Goal: Task Accomplishment & Management: Manage account settings

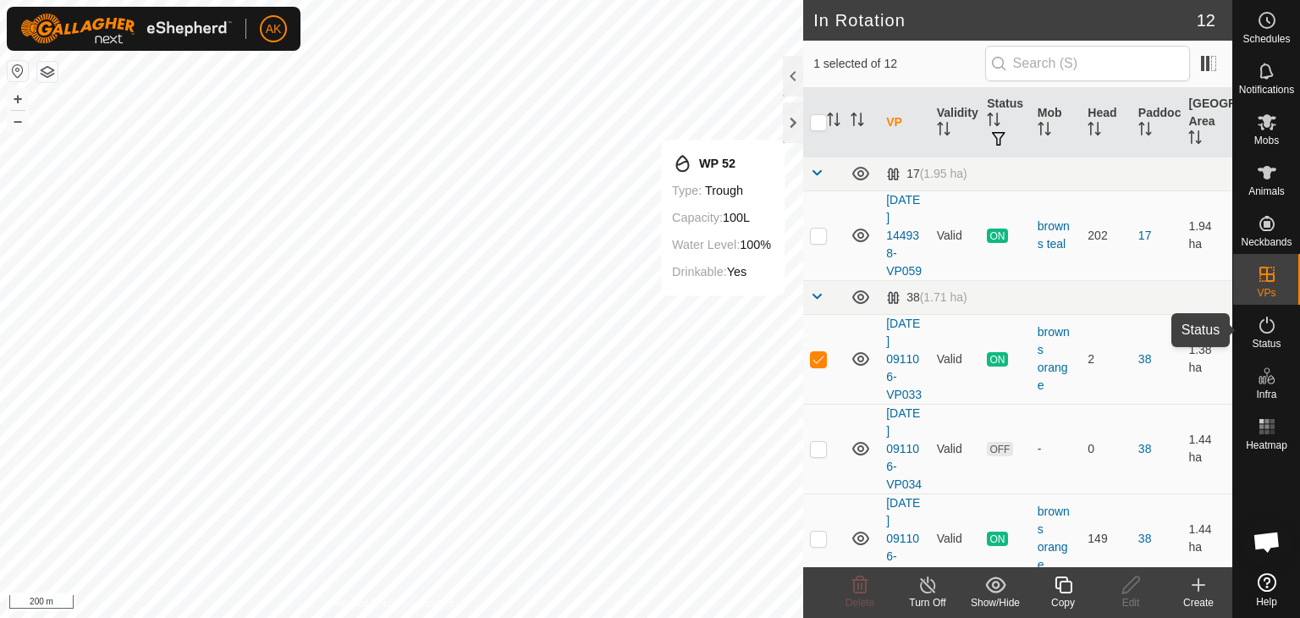
click at [1266, 325] on icon at bounding box center [1267, 325] width 20 height 20
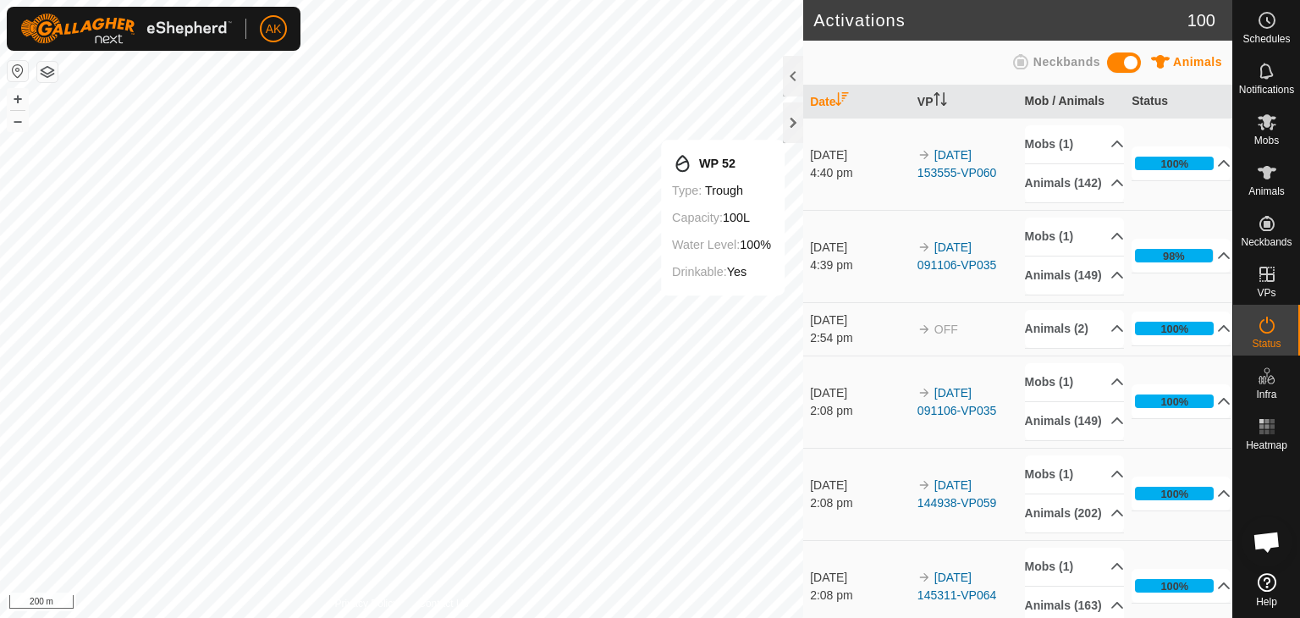
click at [1266, 325] on icon at bounding box center [1267, 325] width 20 height 20
click at [1218, 259] on icon at bounding box center [1224, 255] width 12 height 7
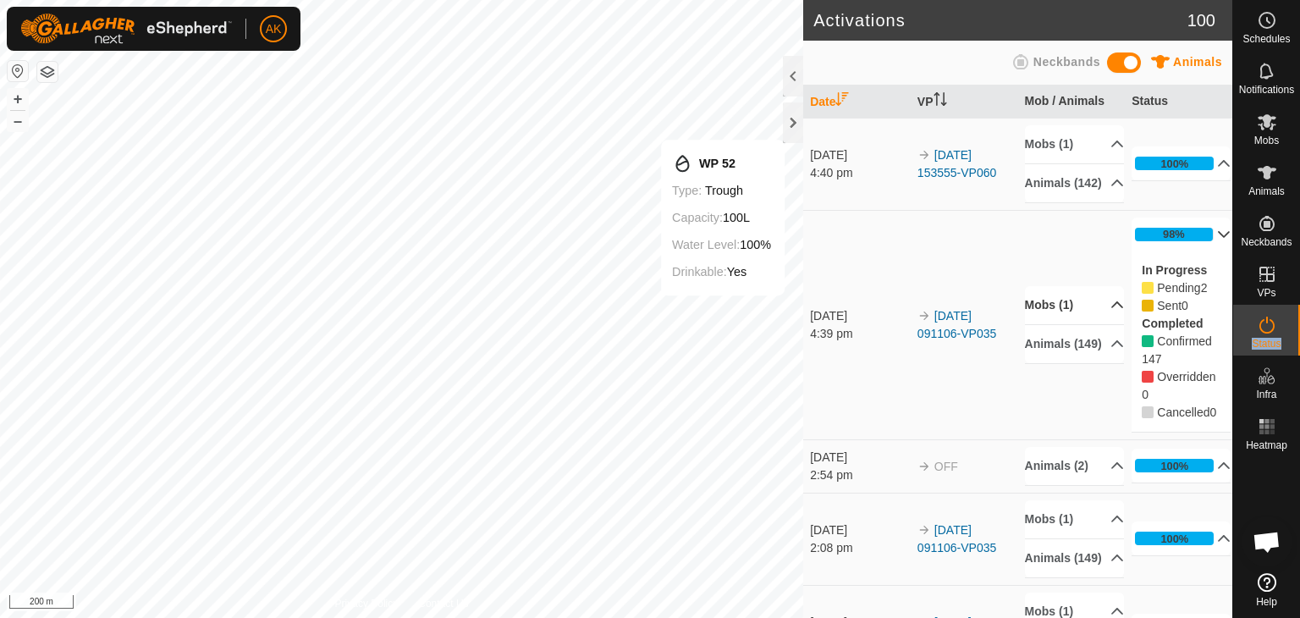
click at [1053, 316] on p-accordion-header "Mobs (1)" at bounding box center [1074, 305] width 99 height 38
click at [1059, 290] on p-accordion-header "Mobs (1)" at bounding box center [1074, 274] width 99 height 38
click at [1163, 294] on span "Pending" at bounding box center [1178, 288] width 43 height 14
click at [1094, 363] on p-accordion-header "Animals (149)" at bounding box center [1074, 344] width 99 height 38
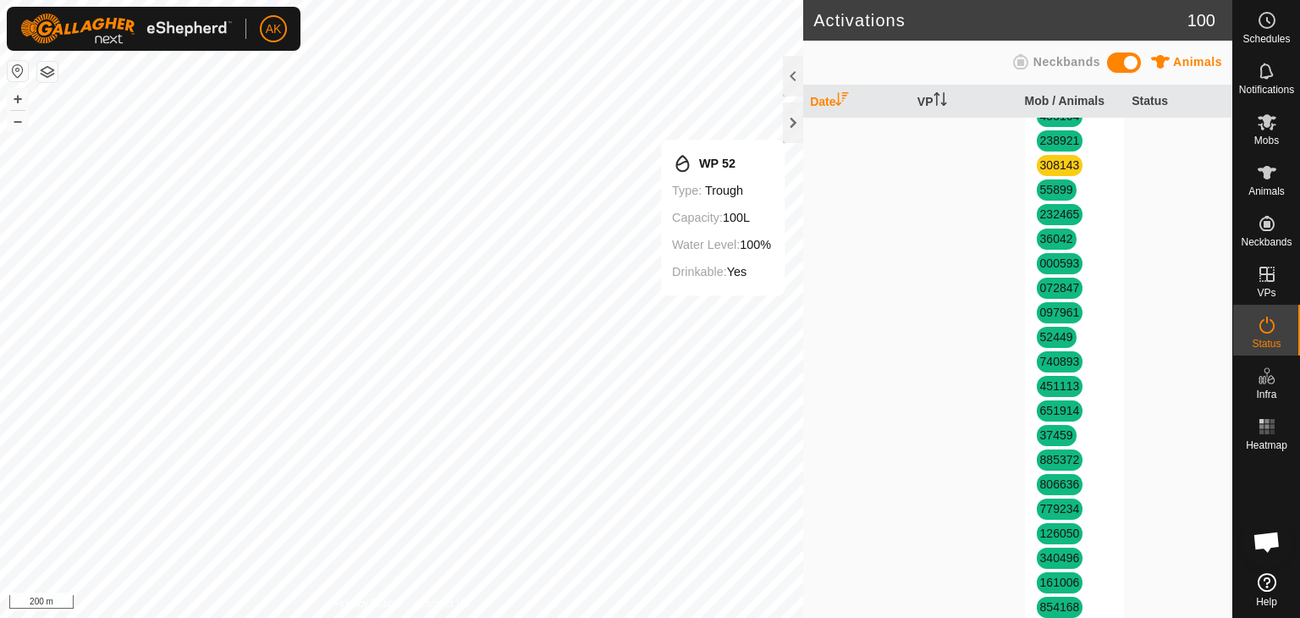
scroll to position [1185, 0]
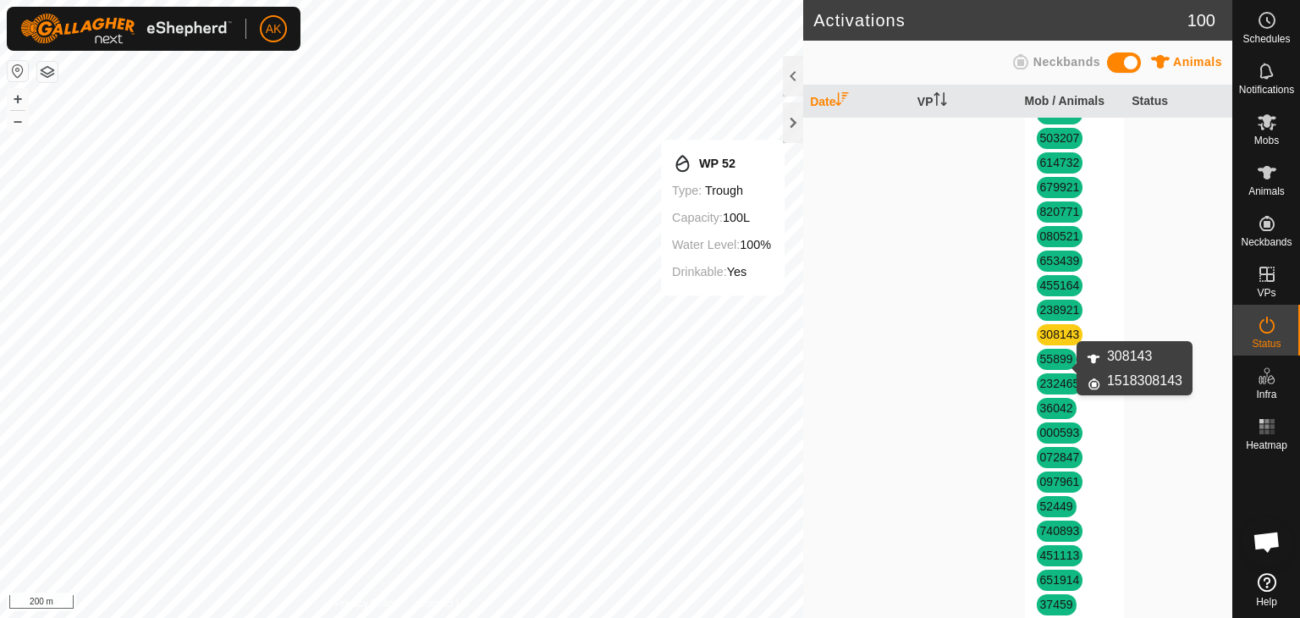
click at [1045, 341] on link "308143" at bounding box center [1060, 334] width 40 height 14
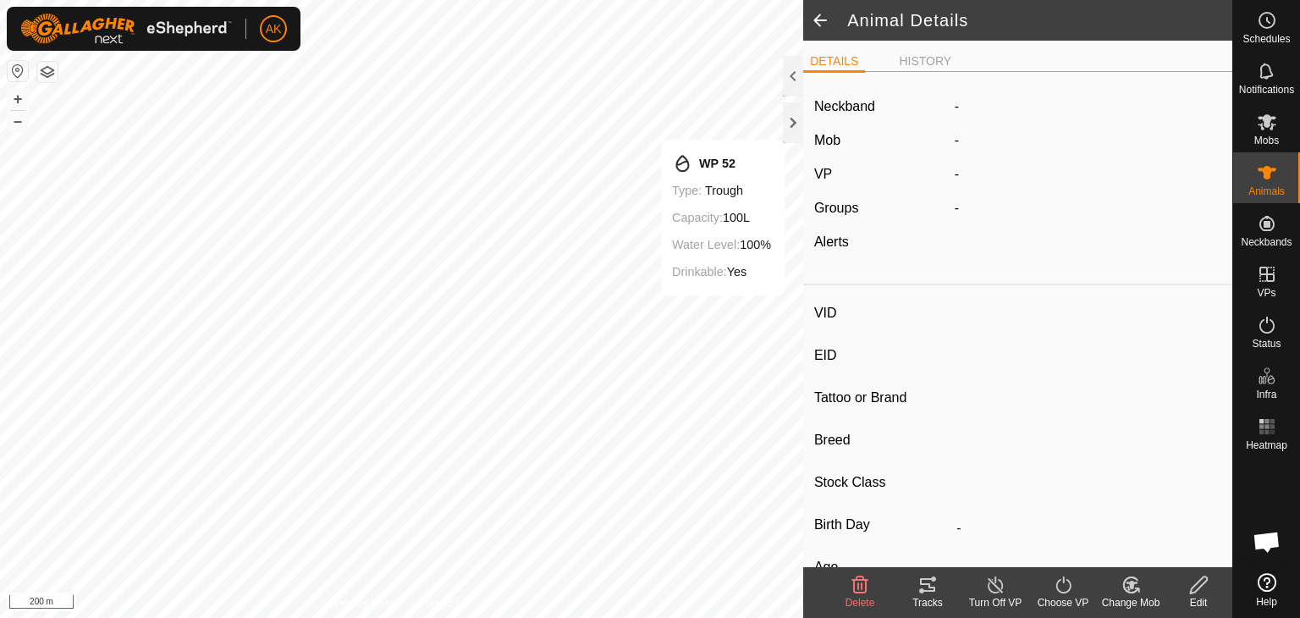
type input "308143"
type input "-"
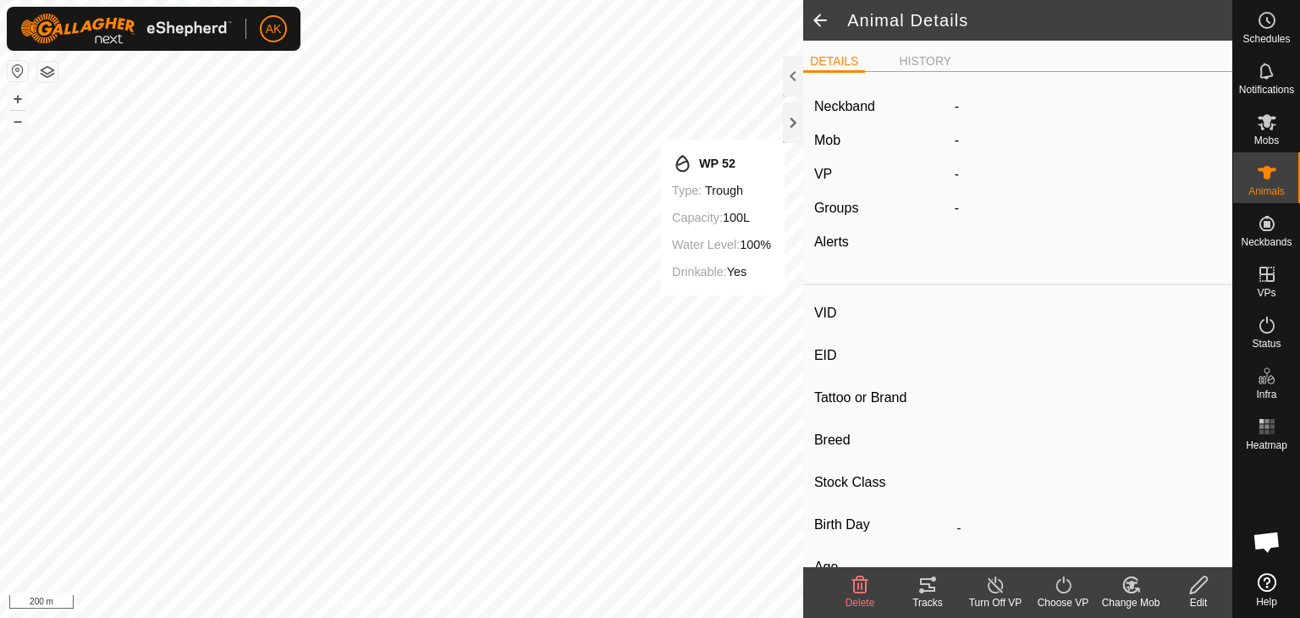
type input "0 kg"
type input "-"
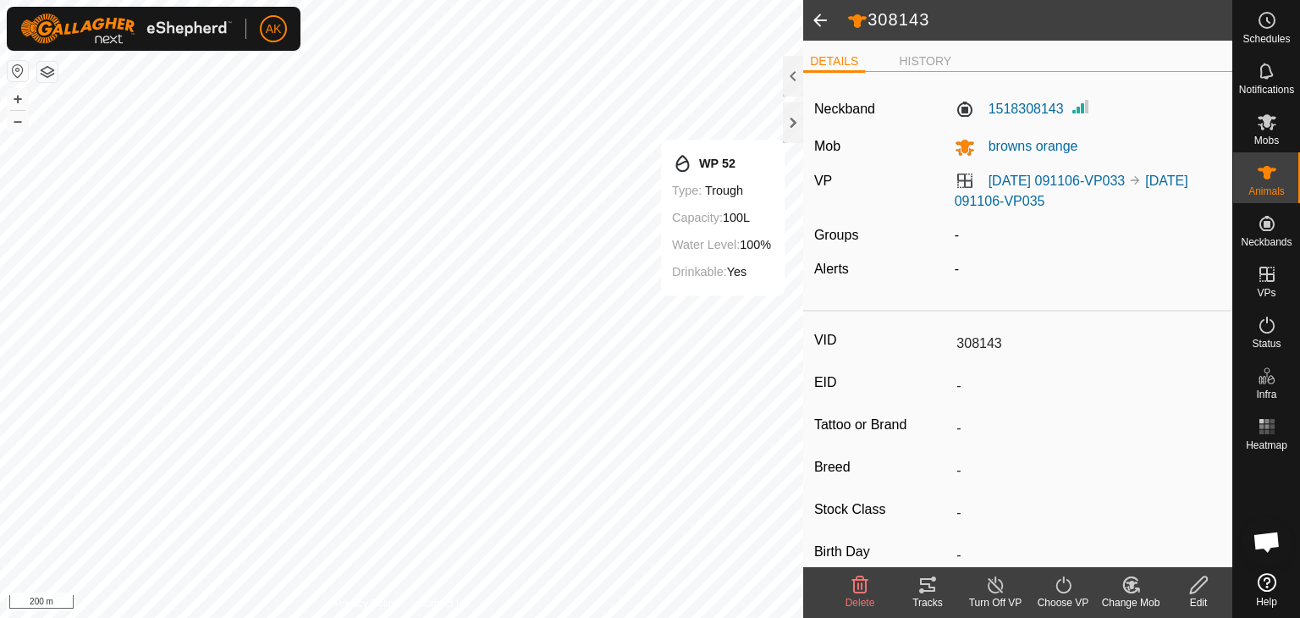
click at [862, 591] on icon at bounding box center [860, 584] width 16 height 17
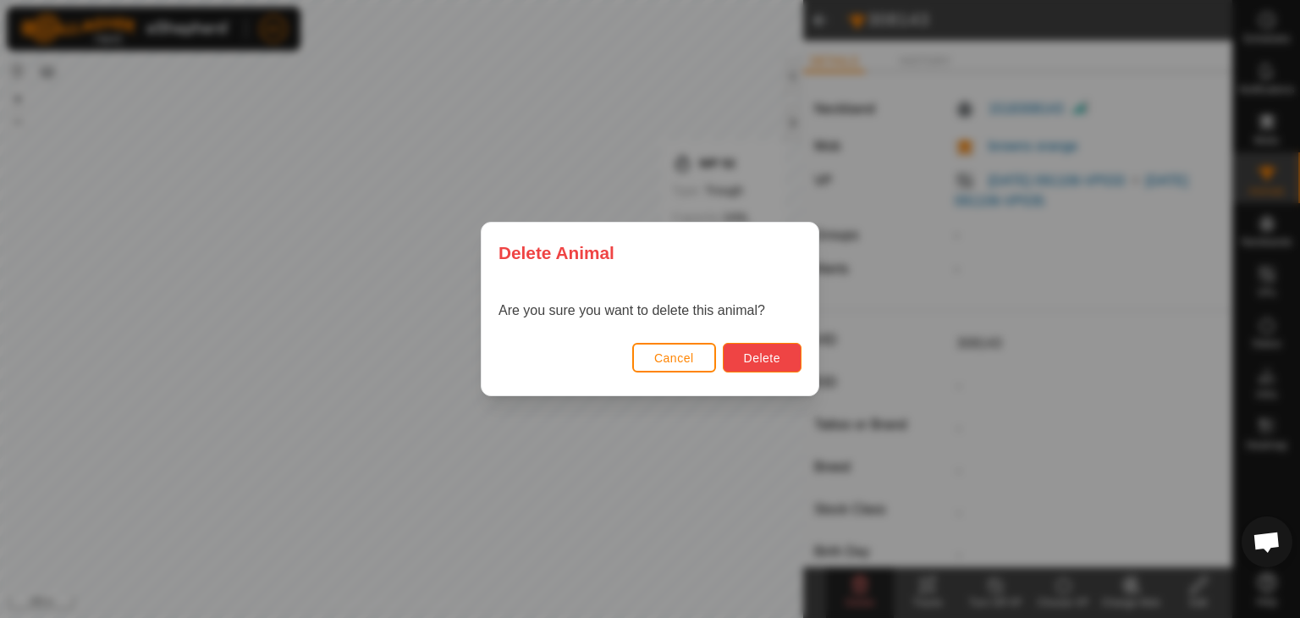
click at [756, 360] on span "Delete" at bounding box center [762, 358] width 36 height 14
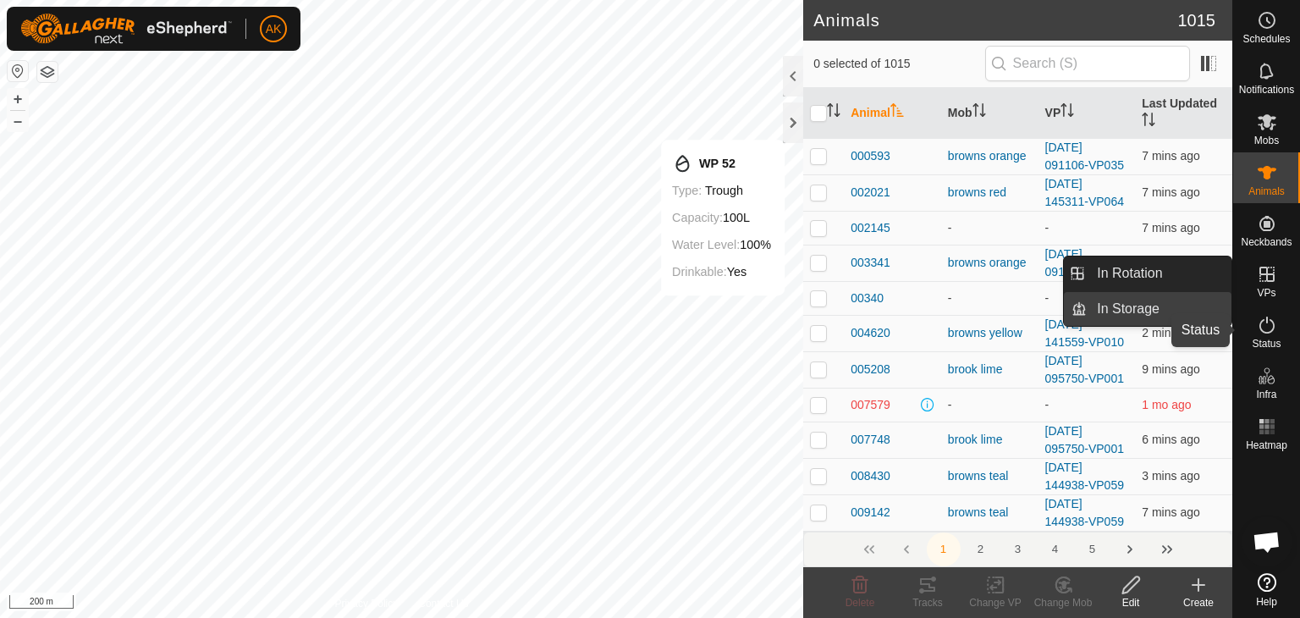
click at [1264, 329] on icon at bounding box center [1267, 325] width 20 height 20
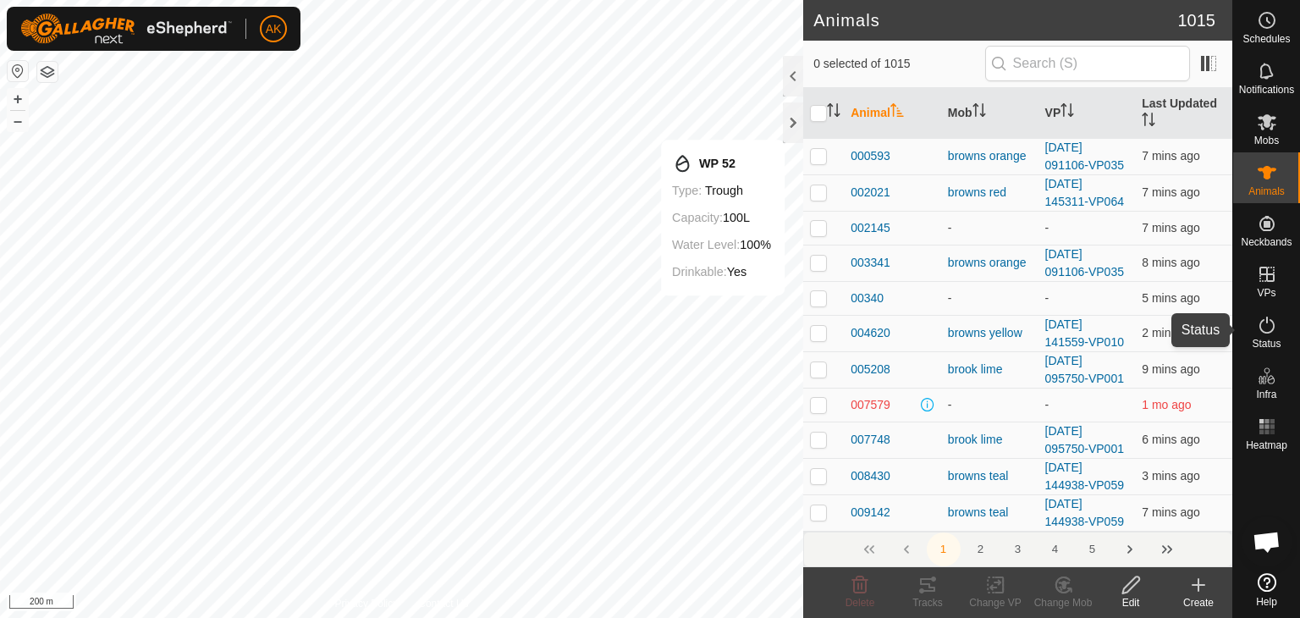
click at [1264, 329] on icon at bounding box center [1267, 325] width 20 height 20
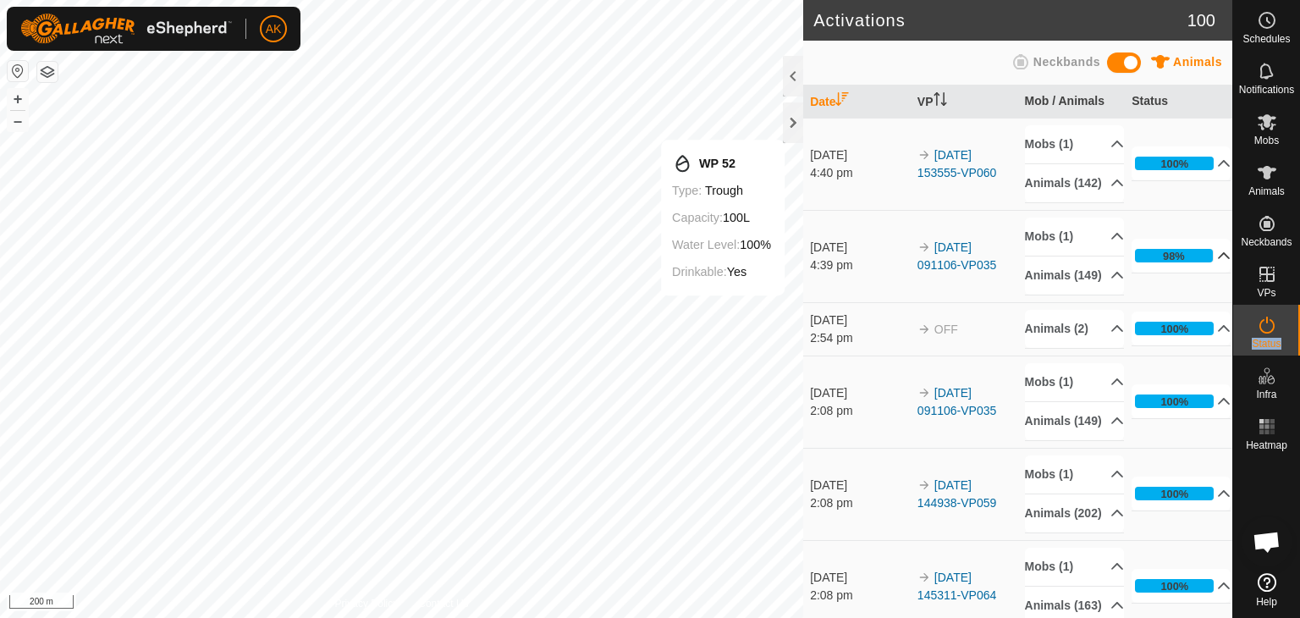
click at [1217, 262] on icon at bounding box center [1224, 256] width 14 height 14
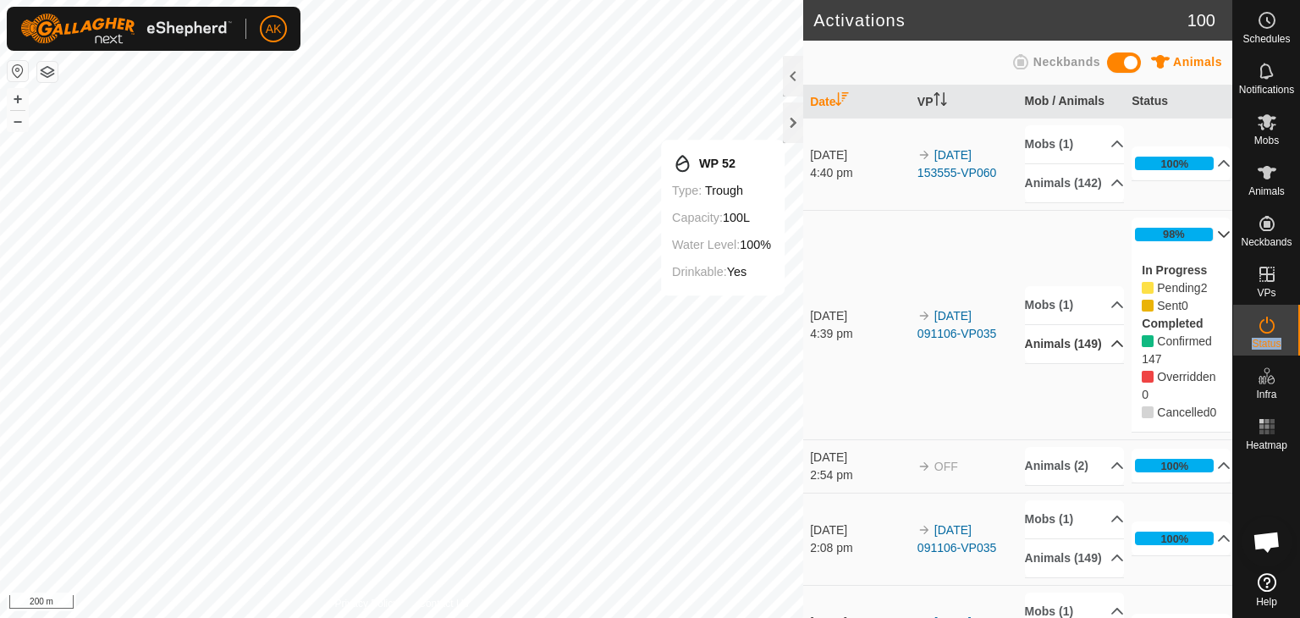
click at [1110, 350] on icon at bounding box center [1117, 344] width 14 height 14
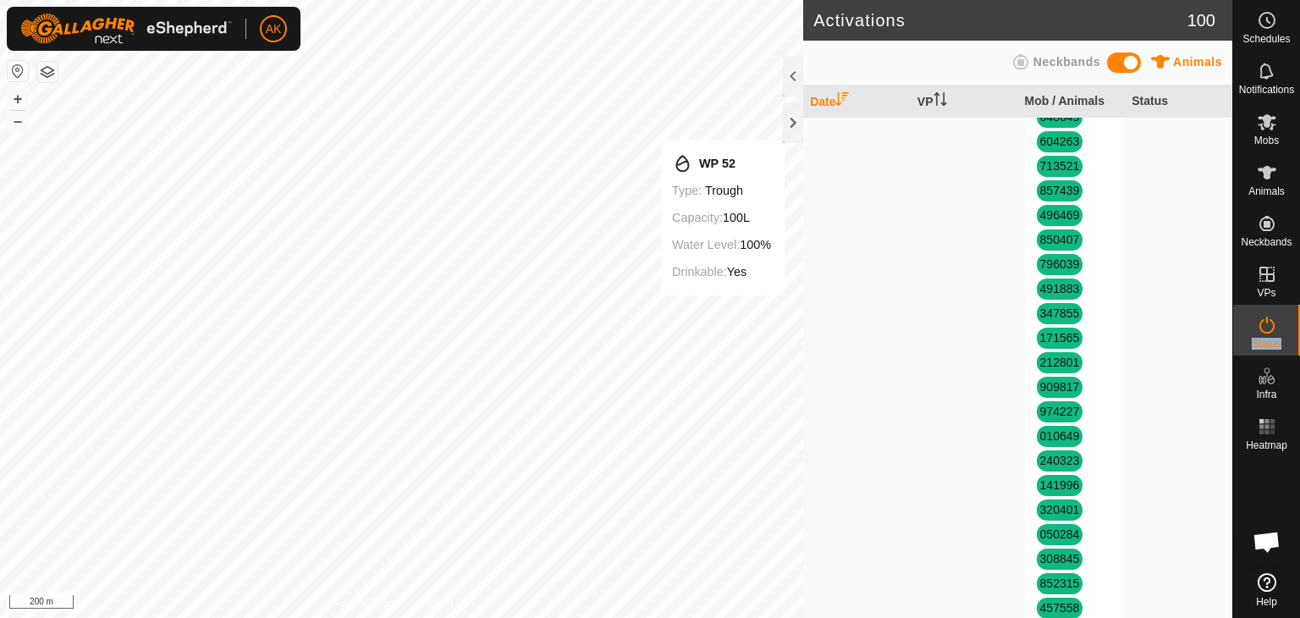
scroll to position [3469, 0]
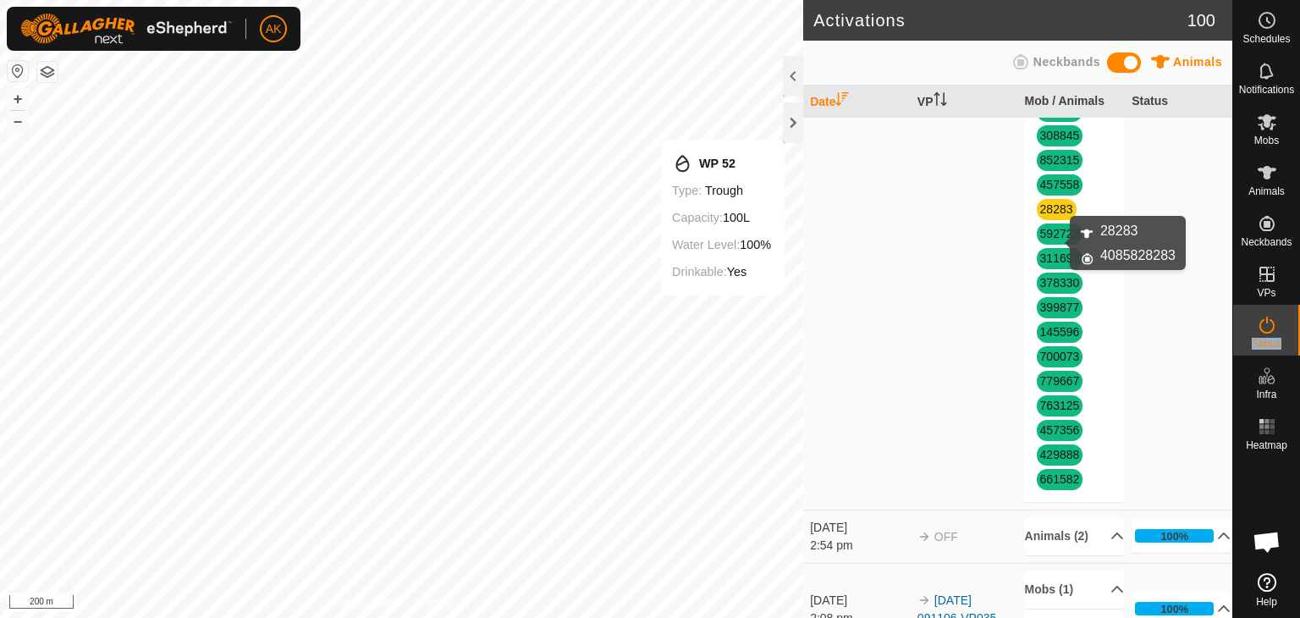
click at [1050, 216] on link "28283" at bounding box center [1056, 209] width 33 height 14
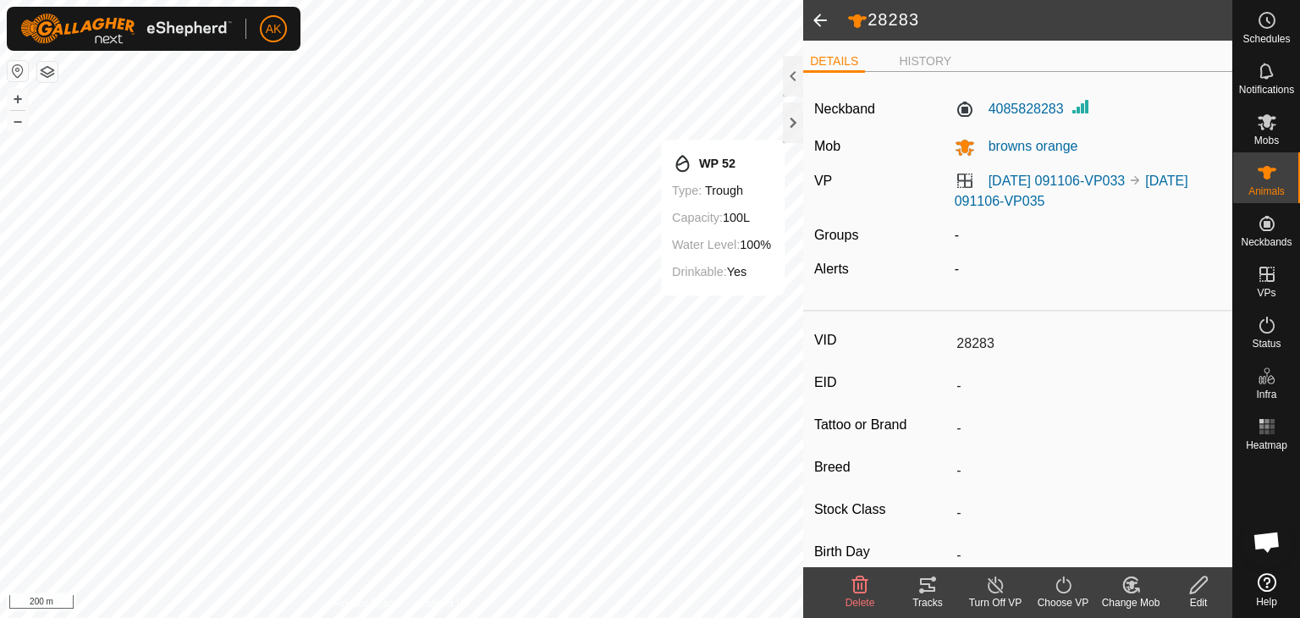
click at [860, 580] on icon at bounding box center [860, 585] width 20 height 20
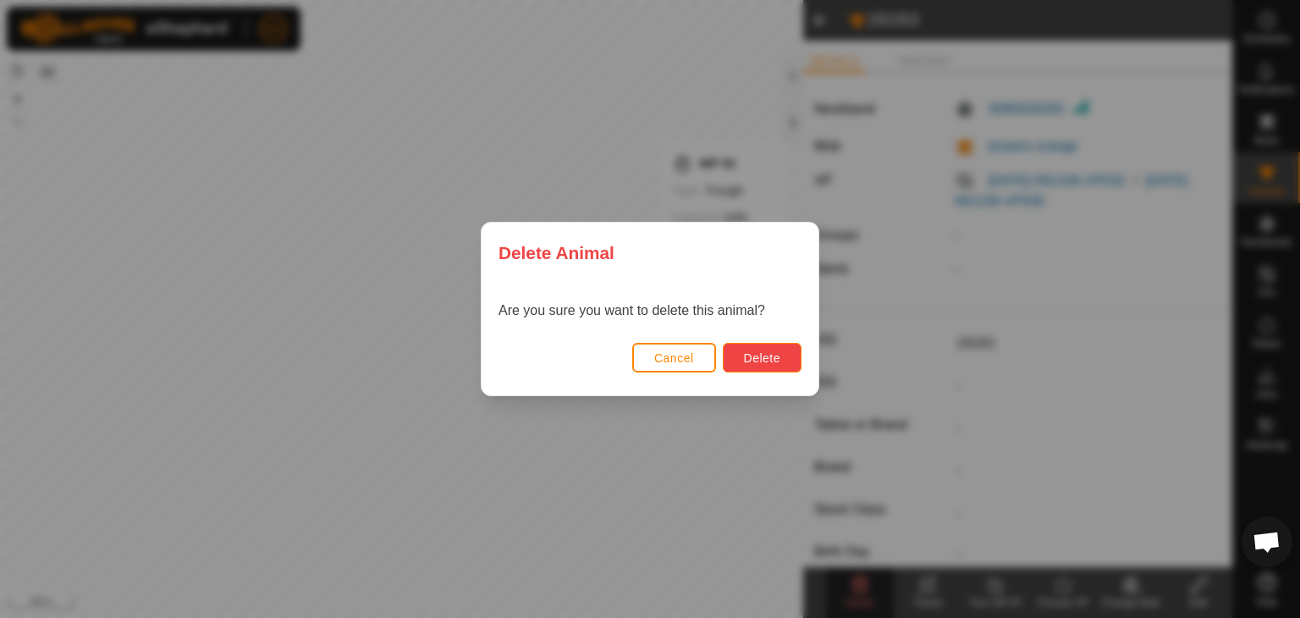
click at [771, 353] on span "Delete" at bounding box center [762, 358] width 36 height 14
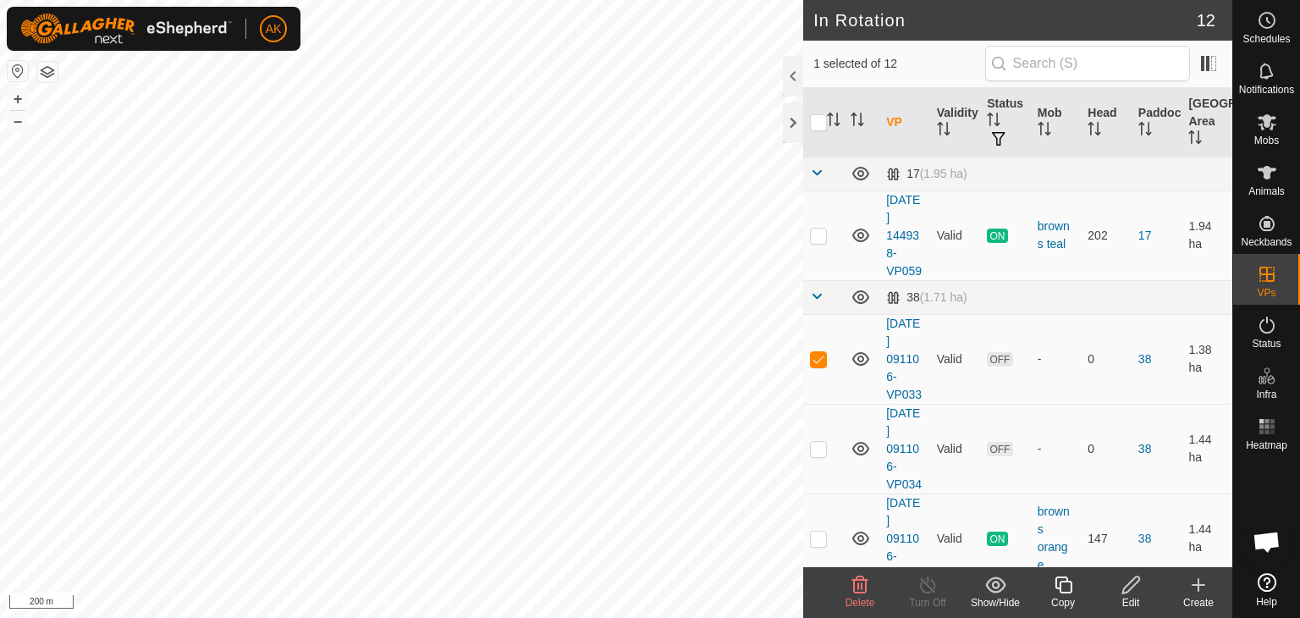
click at [860, 586] on icon at bounding box center [860, 585] width 20 height 20
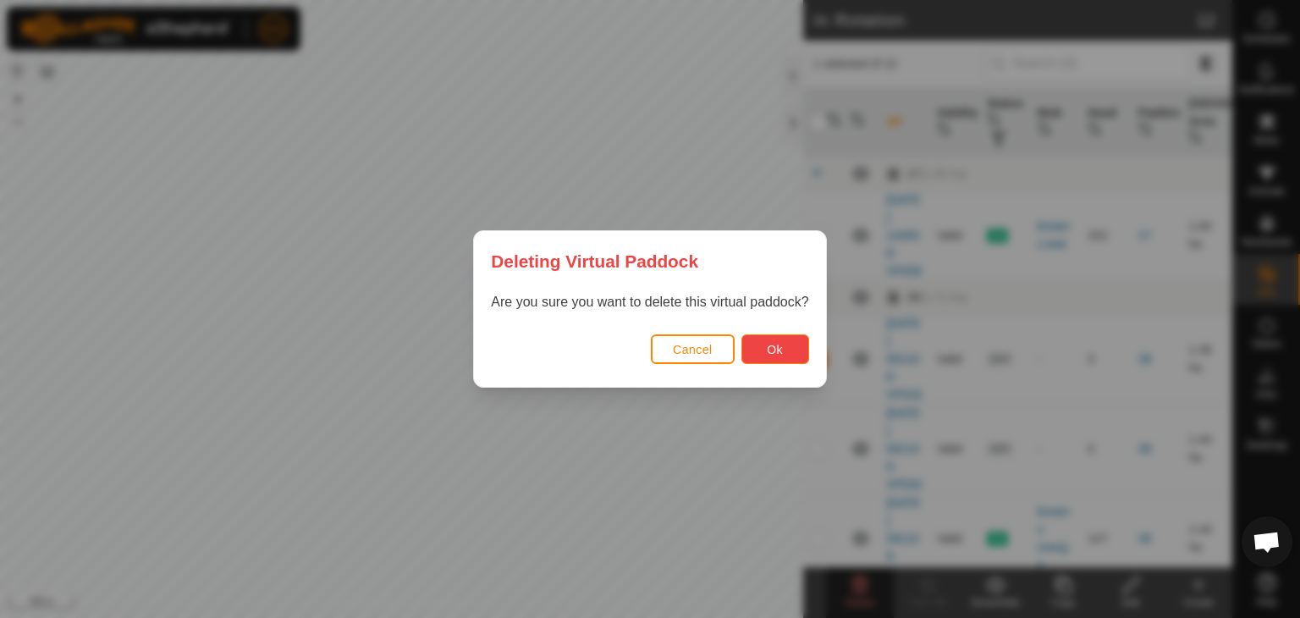
click at [789, 344] on button "Ok" at bounding box center [775, 349] width 68 height 30
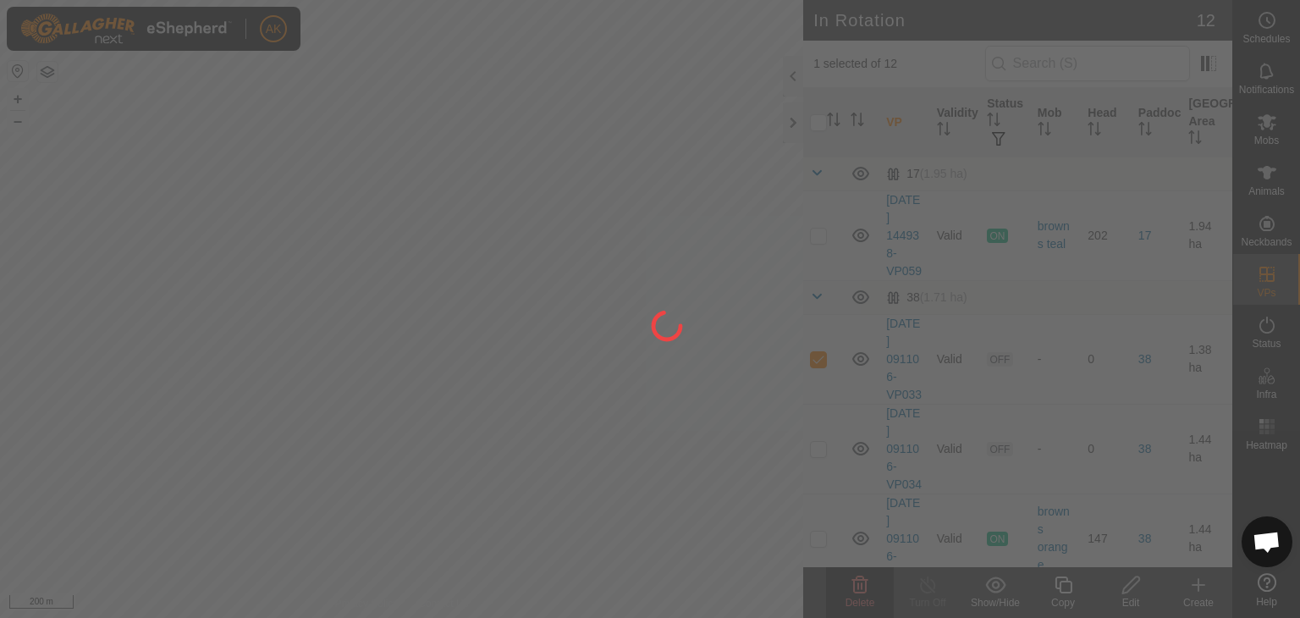
checkbox input "false"
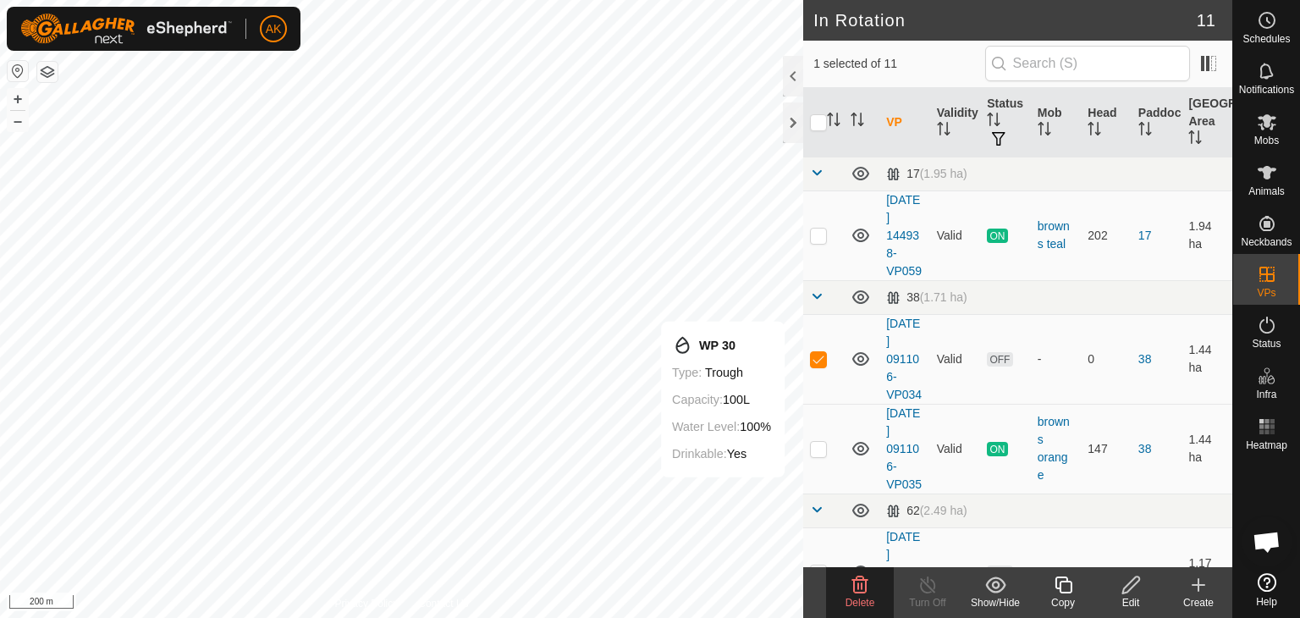
click at [868, 593] on icon at bounding box center [860, 585] width 20 height 20
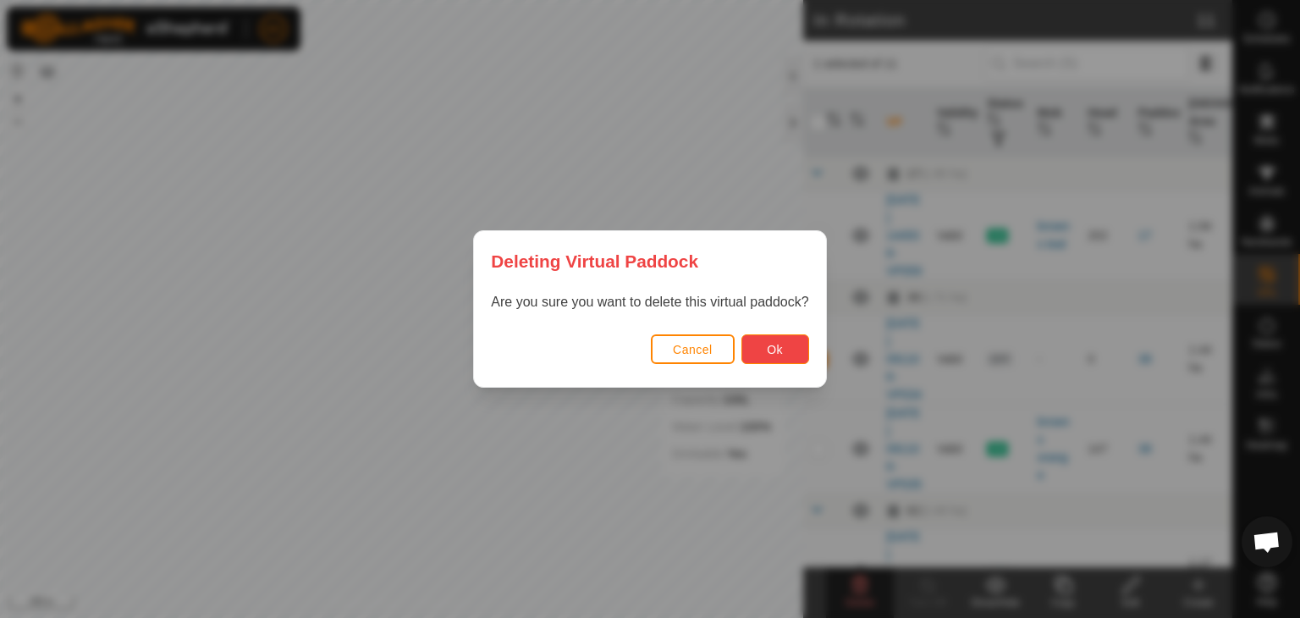
click at [774, 345] on span "Ok" at bounding box center [775, 350] width 16 height 14
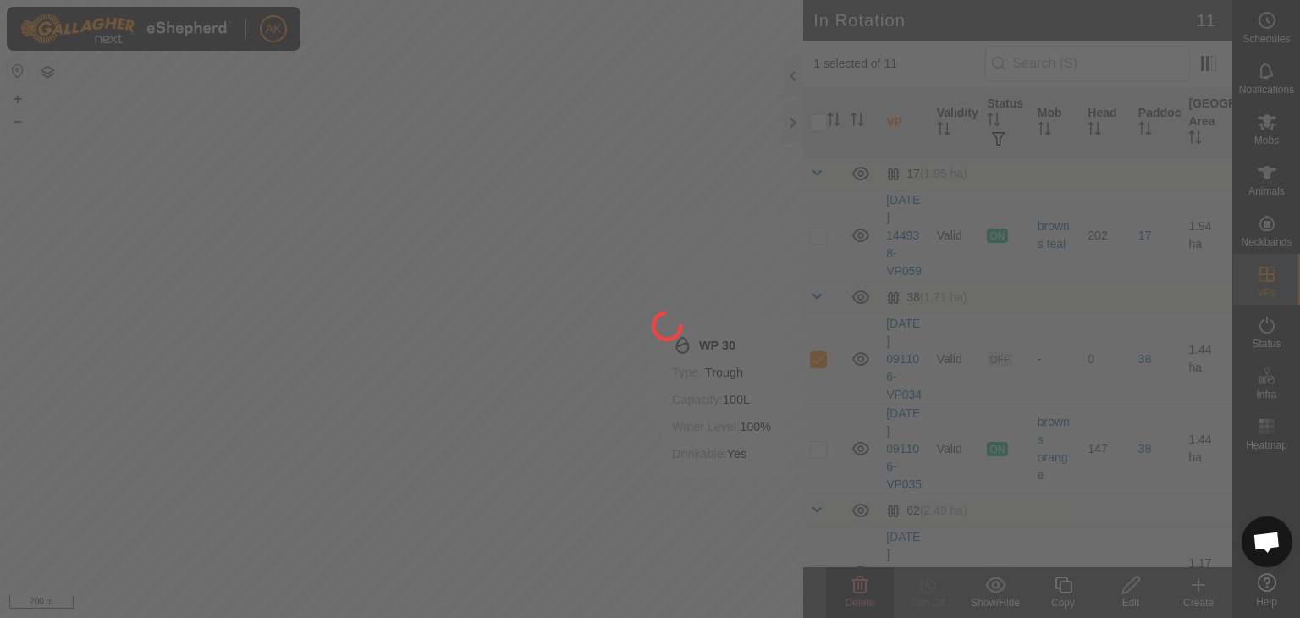
checkbox input "false"
click at [512, 262] on div at bounding box center [650, 309] width 1300 height 618
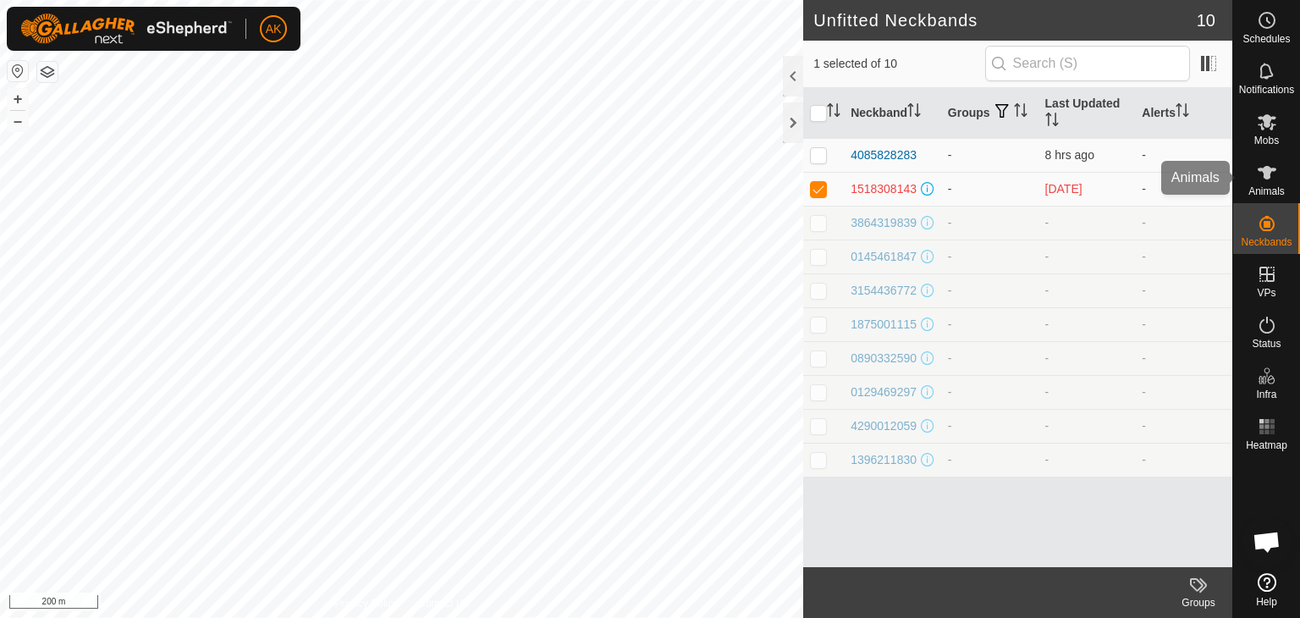
click at [1269, 181] on icon at bounding box center [1267, 172] width 20 height 20
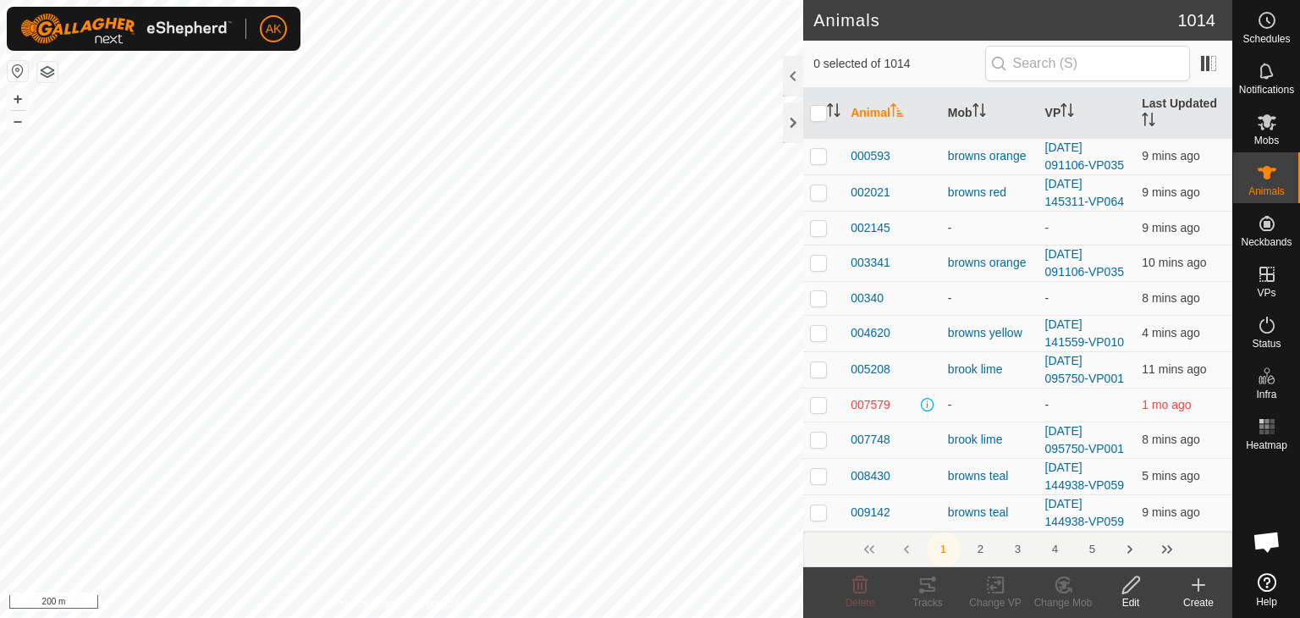
click at [1196, 585] on icon at bounding box center [1198, 585] width 12 height 0
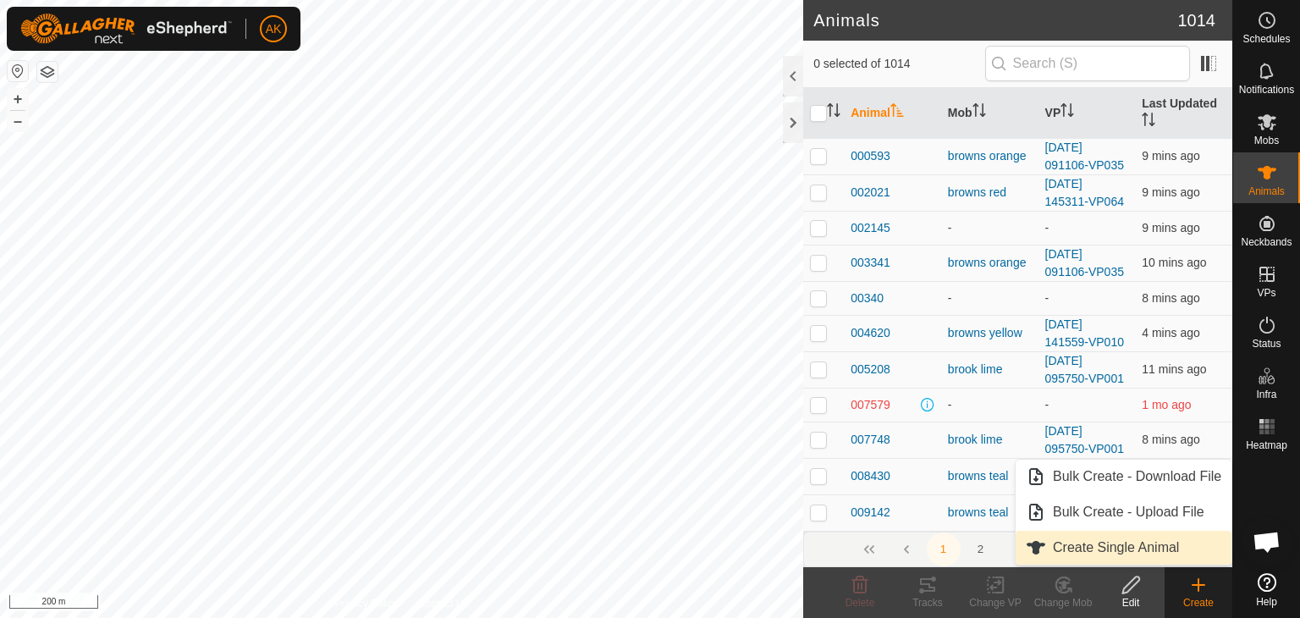
click at [1084, 542] on link "Create Single Animal" at bounding box center [1123, 548] width 216 height 34
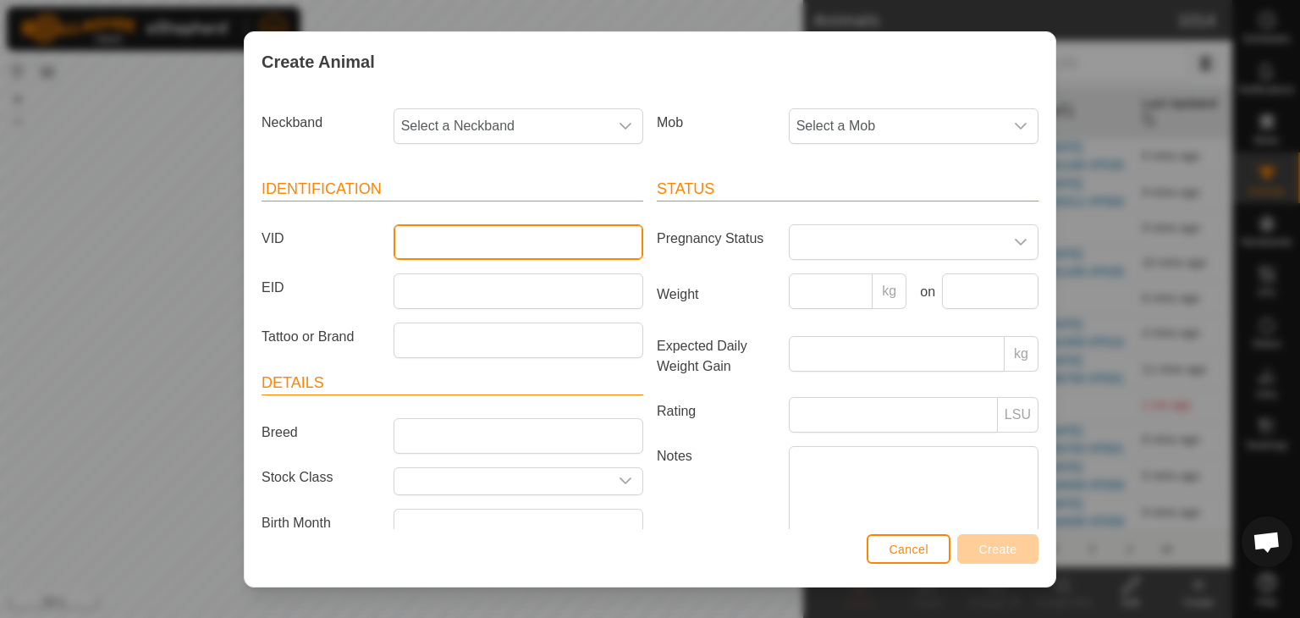
click at [447, 238] on input "VID" at bounding box center [518, 242] width 250 height 36
type input "308"
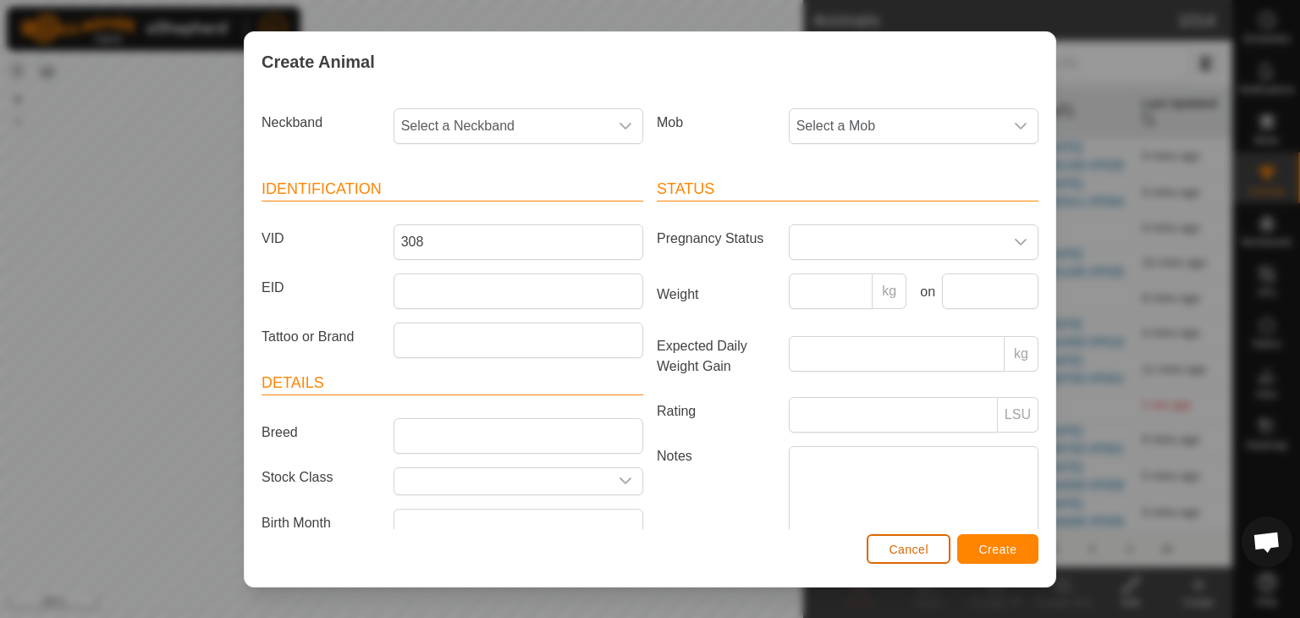
click at [905, 556] on button "Cancel" at bounding box center [908, 549] width 84 height 30
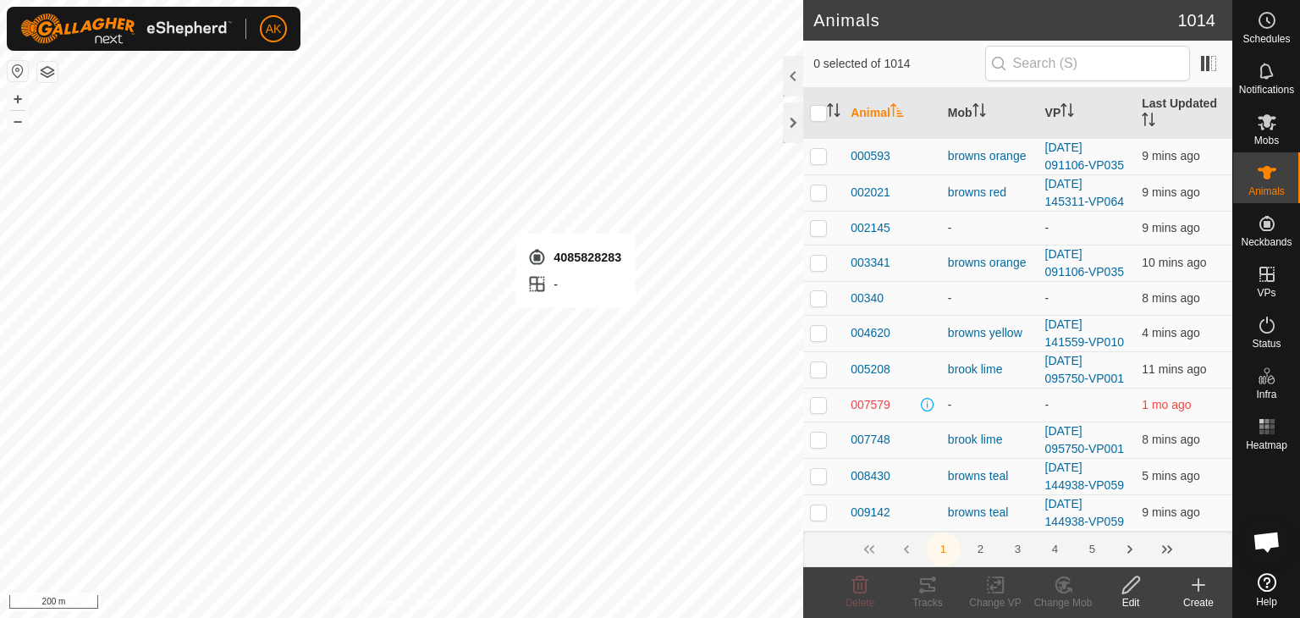
click at [1196, 585] on icon at bounding box center [1198, 585] width 12 height 0
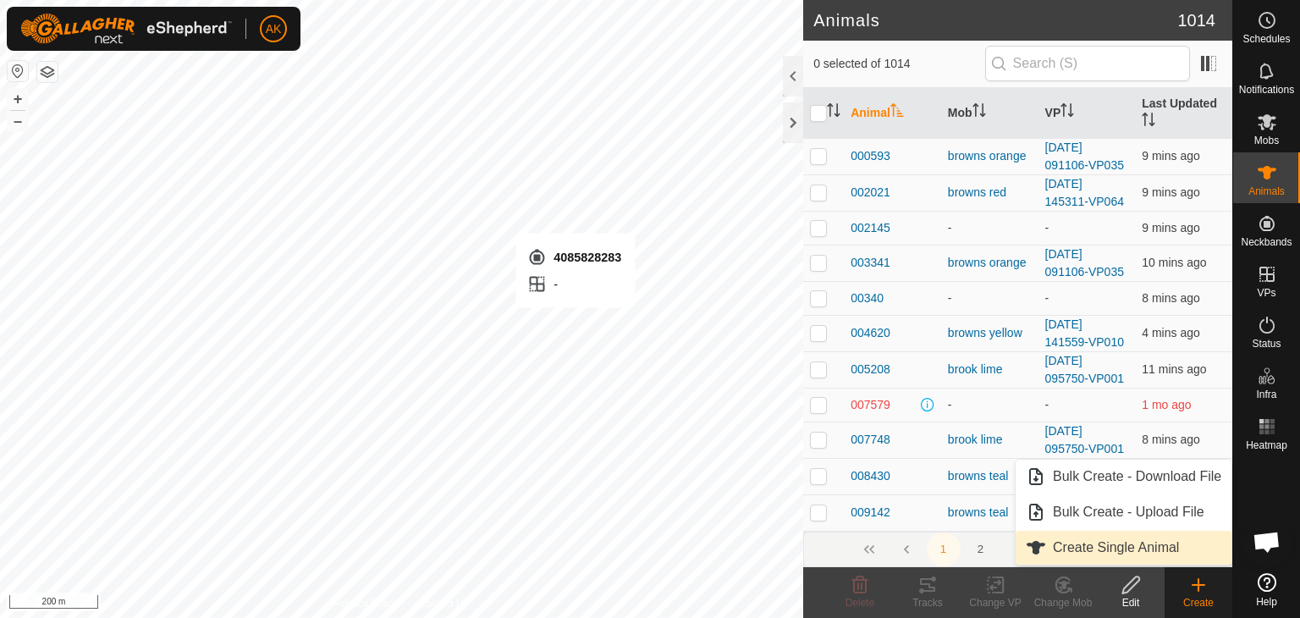
click at [1062, 542] on link "Create Single Animal" at bounding box center [1123, 548] width 216 height 34
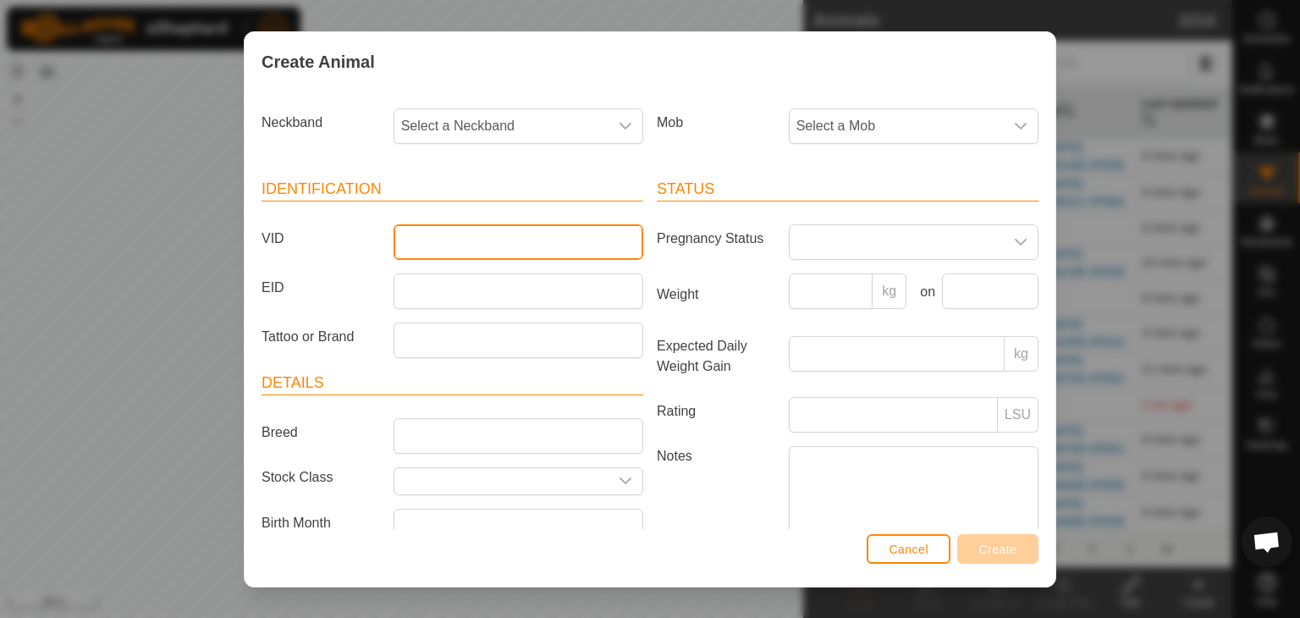
click at [412, 242] on input "VID" at bounding box center [518, 242] width 250 height 36
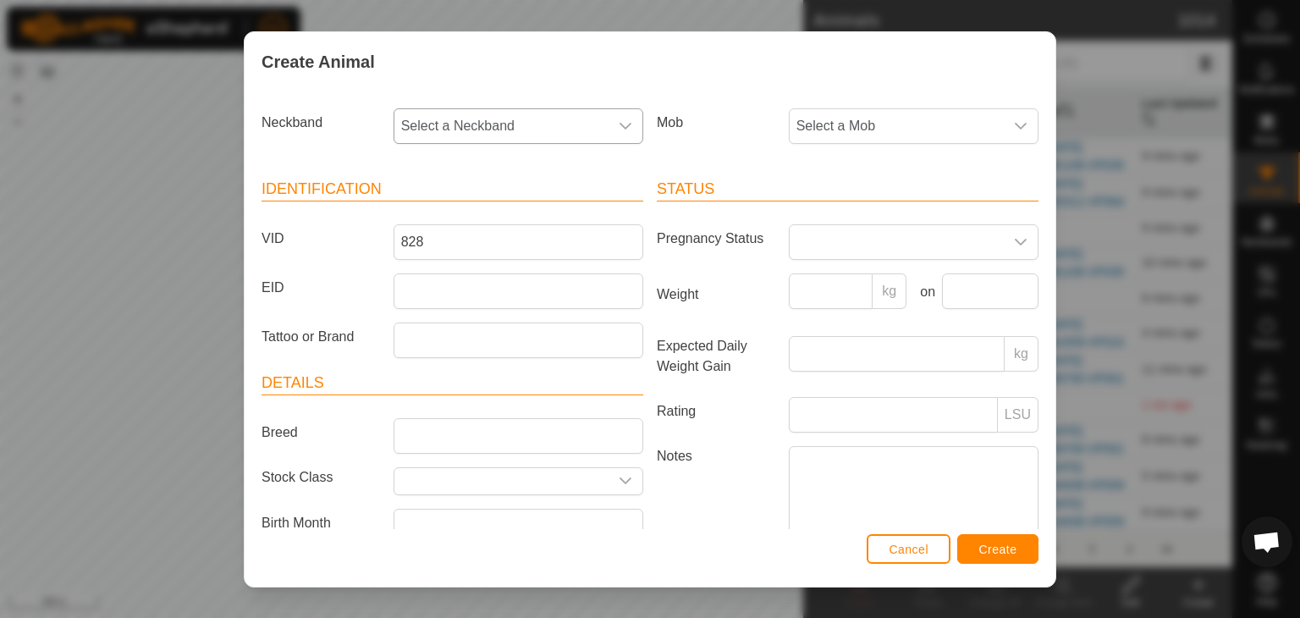
click at [630, 123] on div "dropdown trigger" at bounding box center [625, 126] width 34 height 34
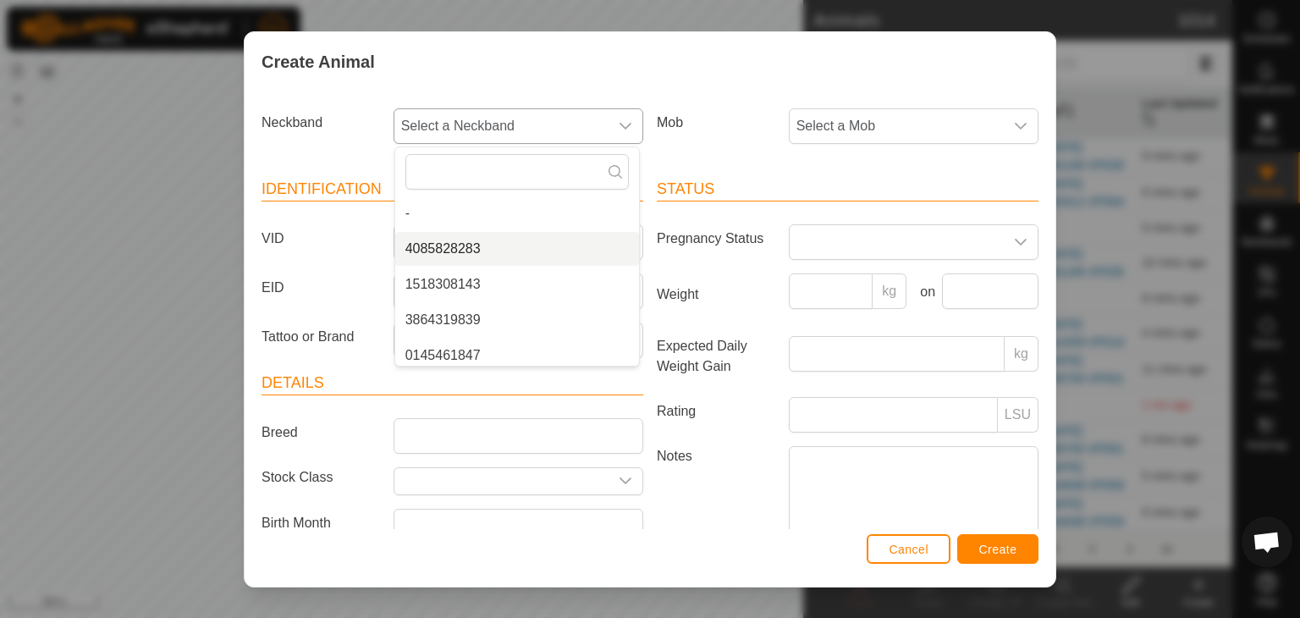
click at [460, 255] on li "4085828283" at bounding box center [517, 249] width 244 height 34
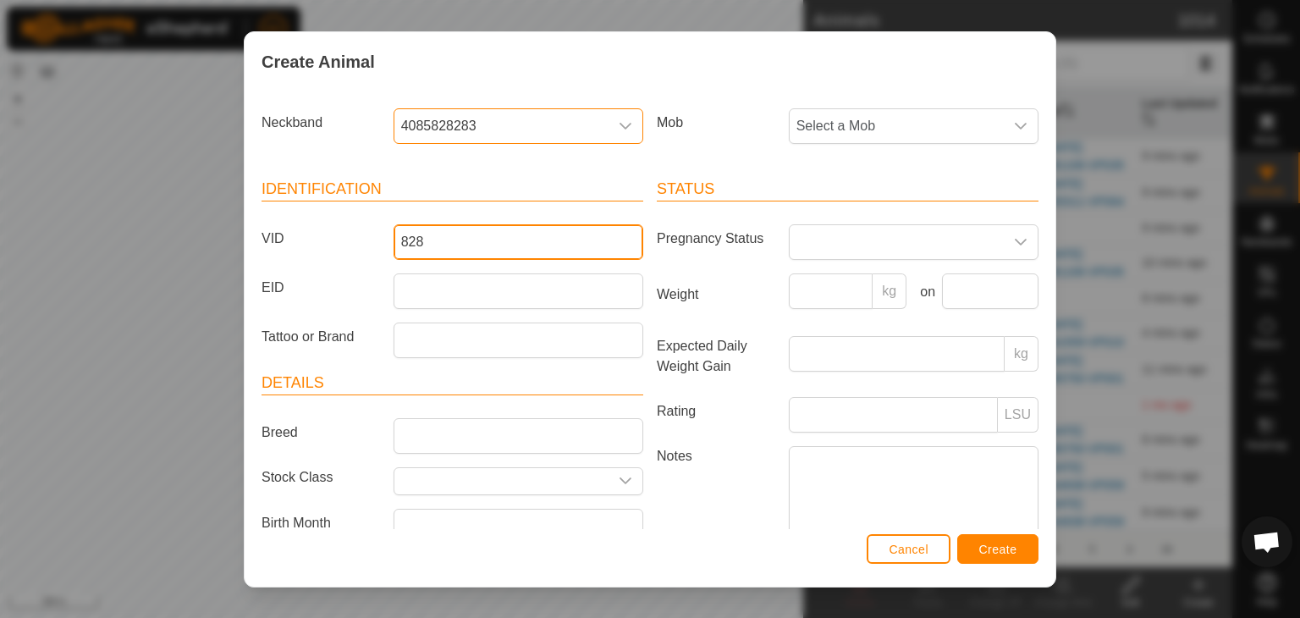
click at [477, 242] on input "828" at bounding box center [518, 242] width 250 height 36
type input "828283"
click at [828, 127] on span "Select a Mob" at bounding box center [896, 126] width 214 height 34
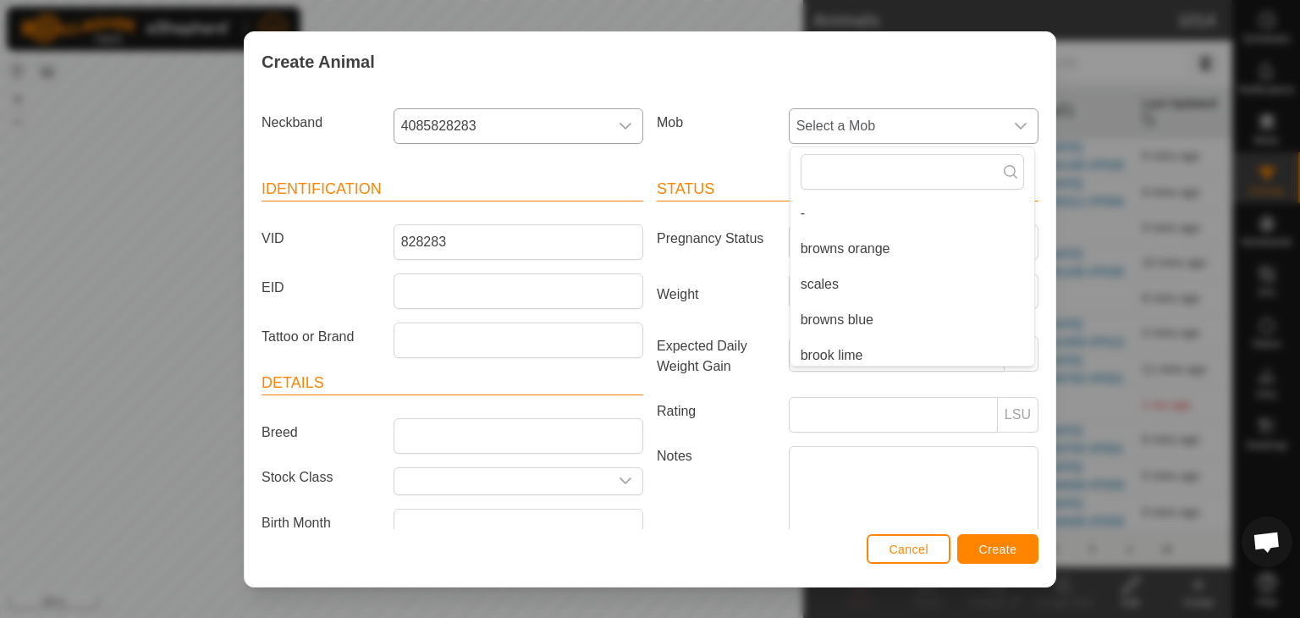
drag, startPoint x: 816, startPoint y: 240, endPoint x: 833, endPoint y: 250, distance: 19.7
click at [816, 241] on li "browns orange" at bounding box center [912, 249] width 244 height 34
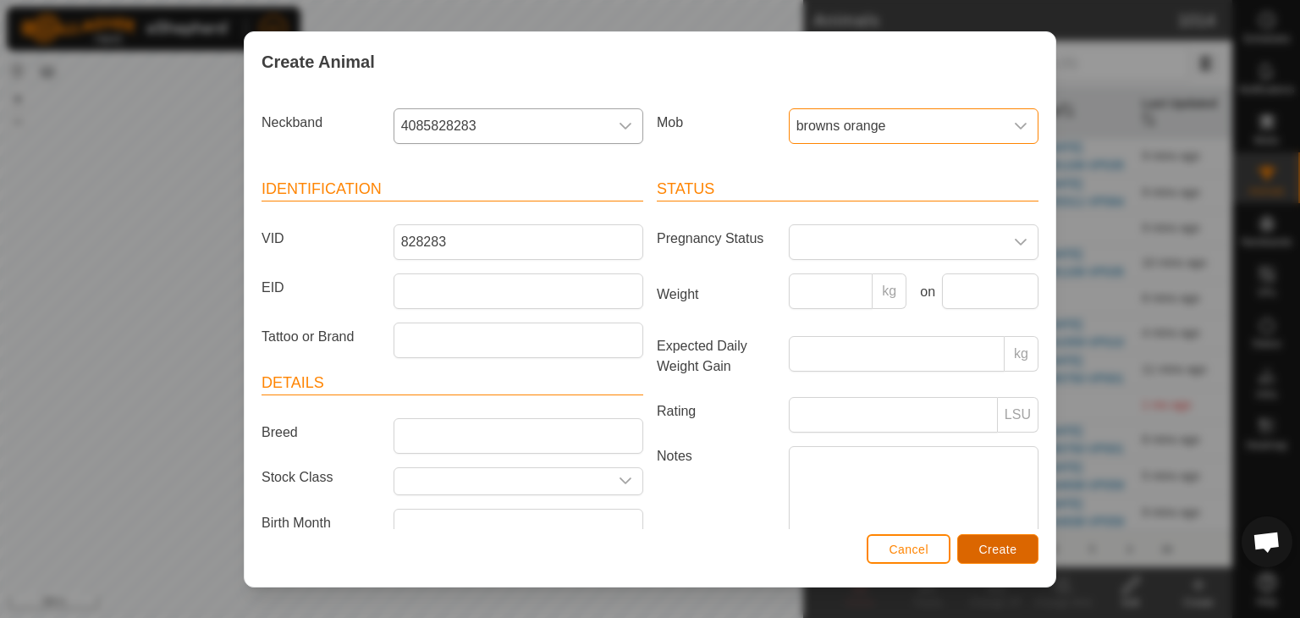
click at [1009, 547] on span "Create" at bounding box center [998, 549] width 38 height 14
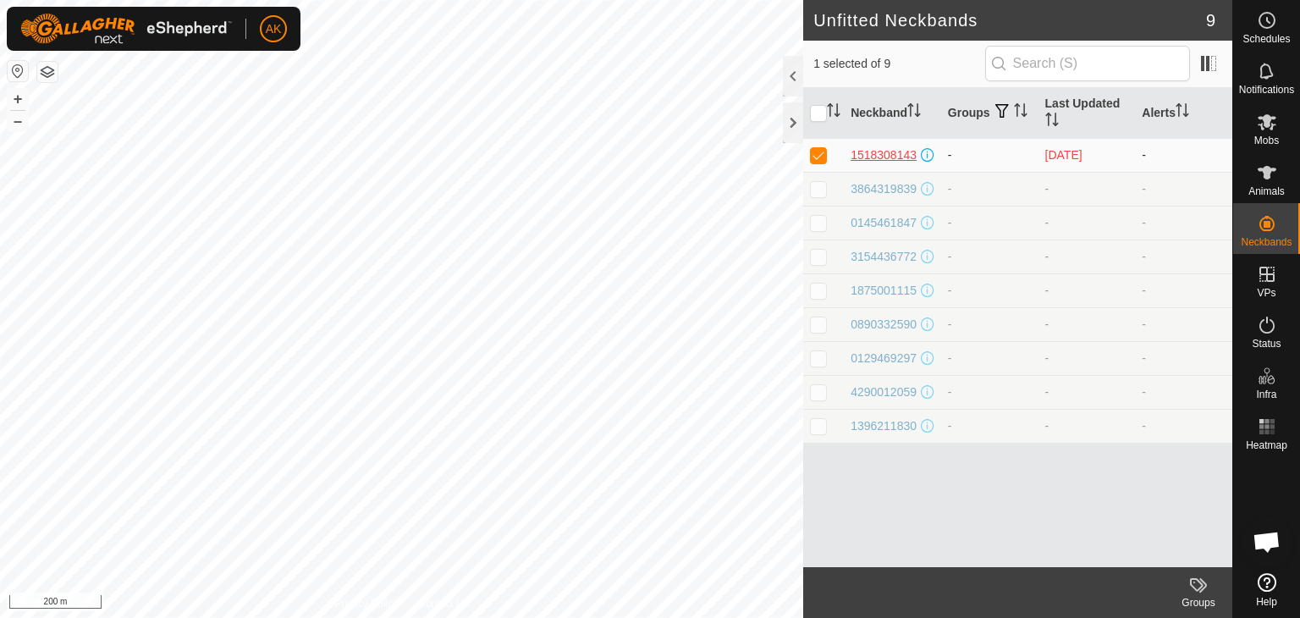
click at [887, 154] on div "1518308143" at bounding box center [883, 155] width 66 height 18
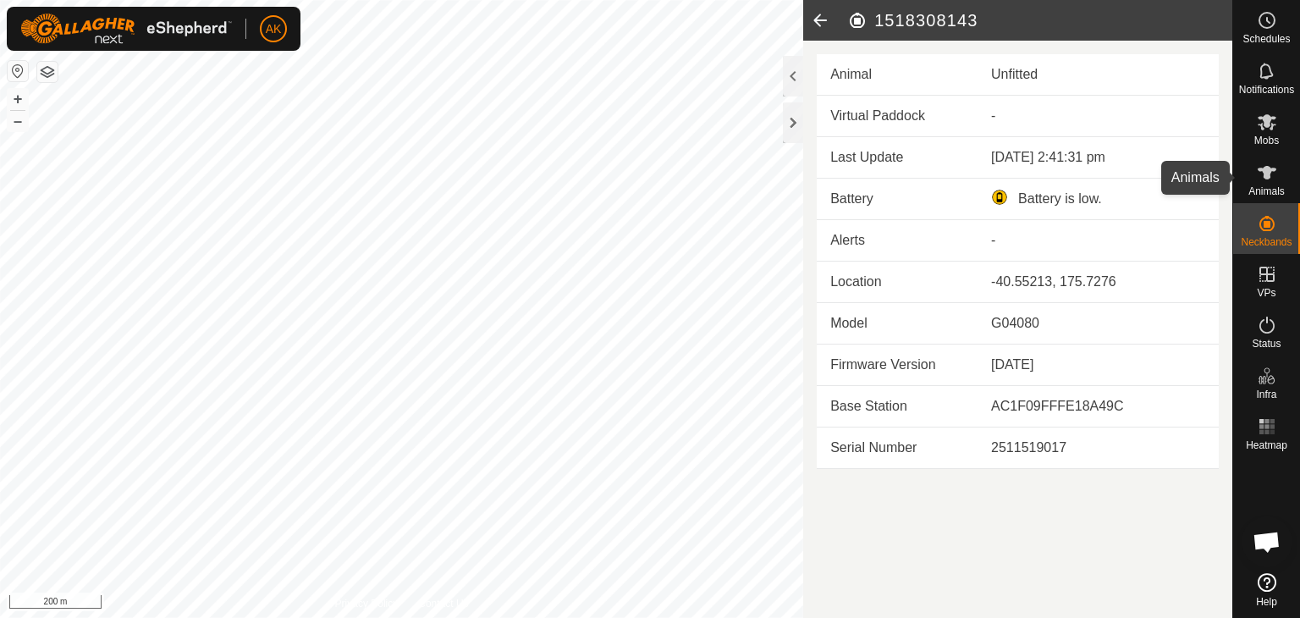
drag, startPoint x: 1266, startPoint y: 185, endPoint x: 1246, endPoint y: 187, distance: 19.5
click at [1266, 186] on span "Animals" at bounding box center [1266, 191] width 36 height 10
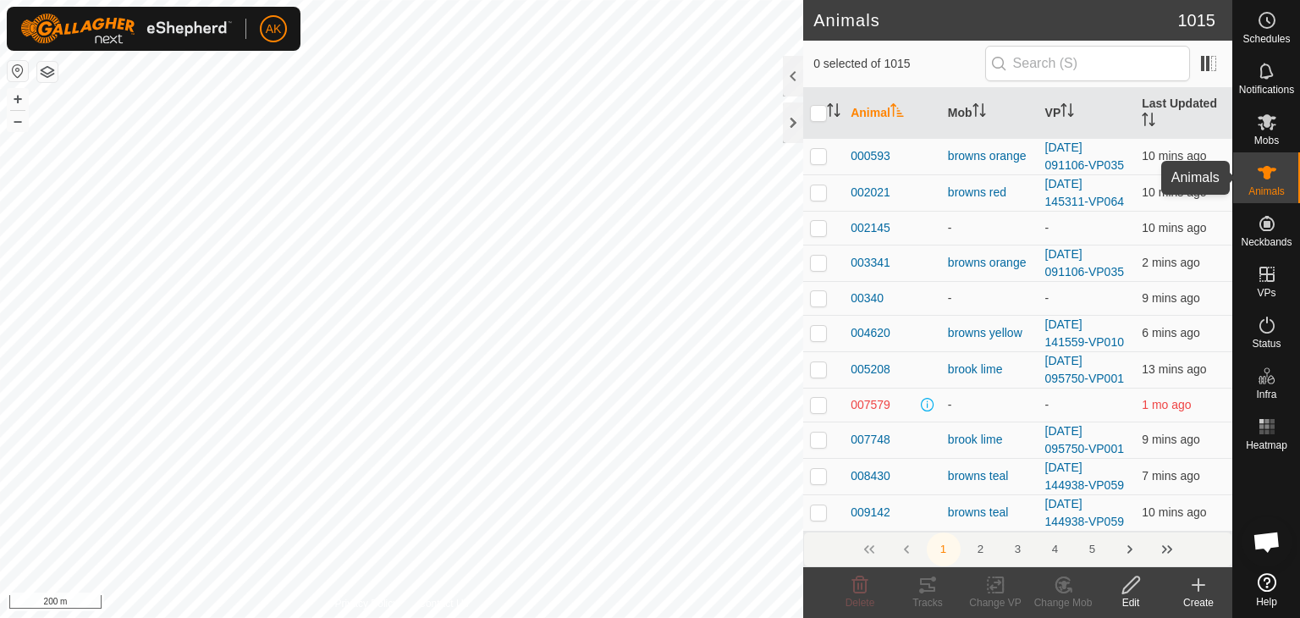
click at [1268, 181] on icon at bounding box center [1267, 172] width 20 height 20
click at [1192, 585] on icon at bounding box center [1198, 585] width 12 height 0
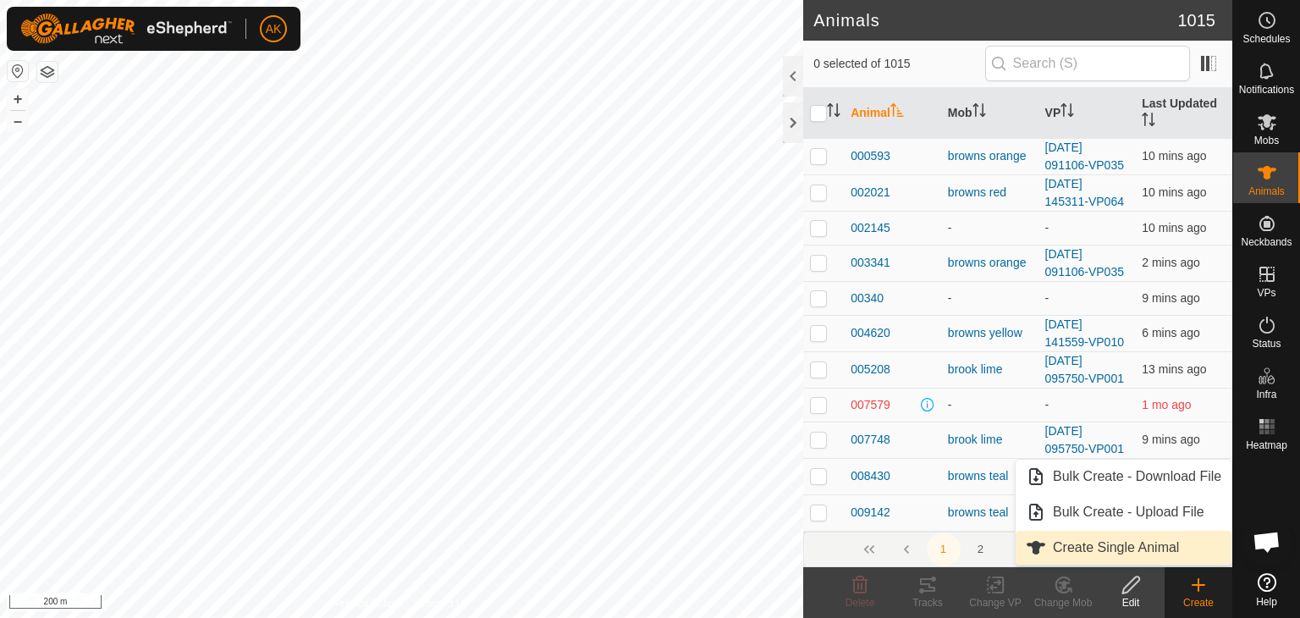
click at [1117, 543] on link "Create Single Animal" at bounding box center [1123, 548] width 216 height 34
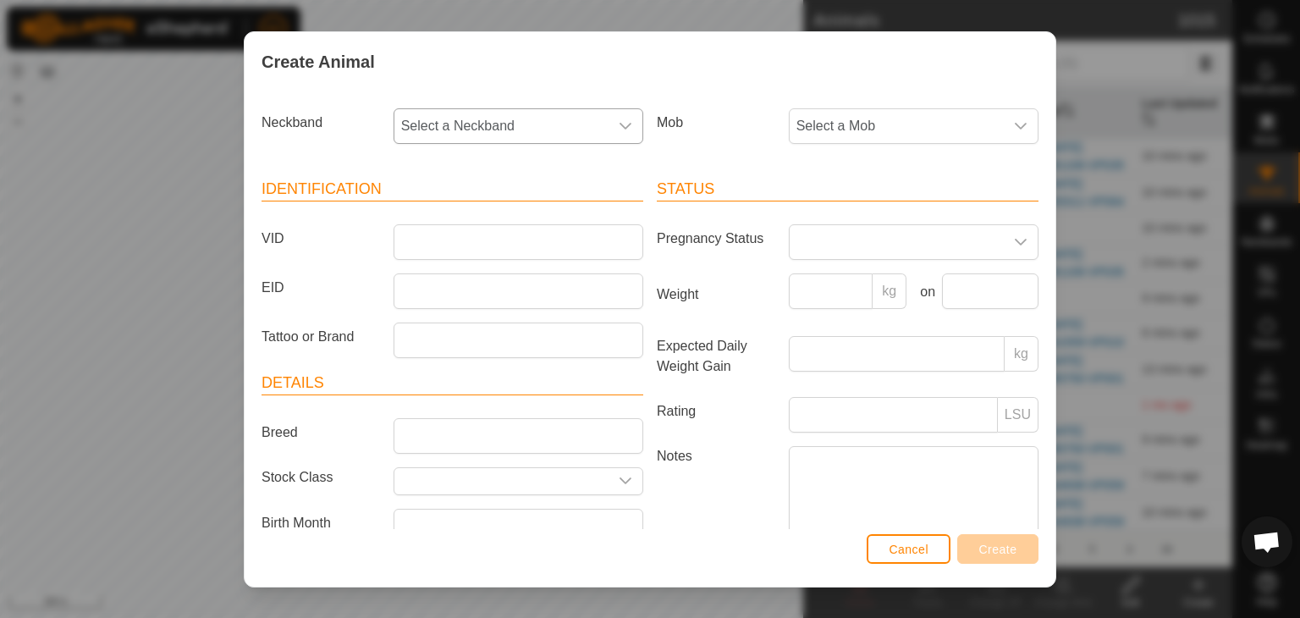
click at [459, 119] on span "Select a Neckband" at bounding box center [501, 126] width 214 height 34
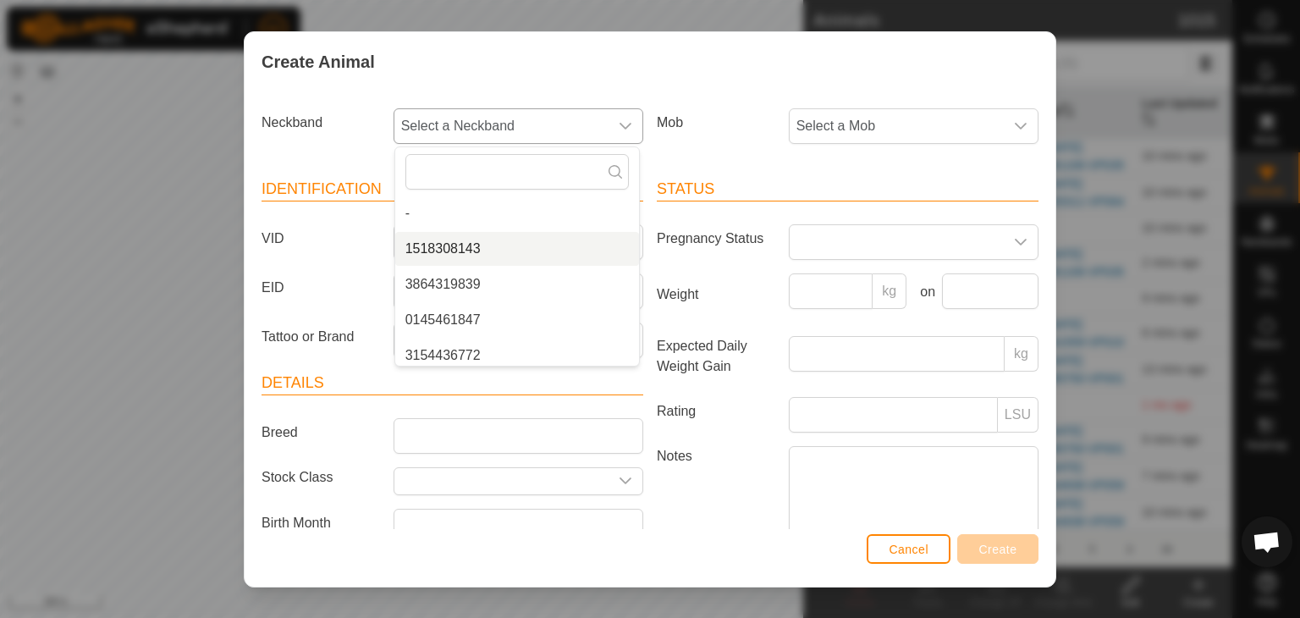
click at [454, 245] on li "1518308143" at bounding box center [517, 249] width 244 height 34
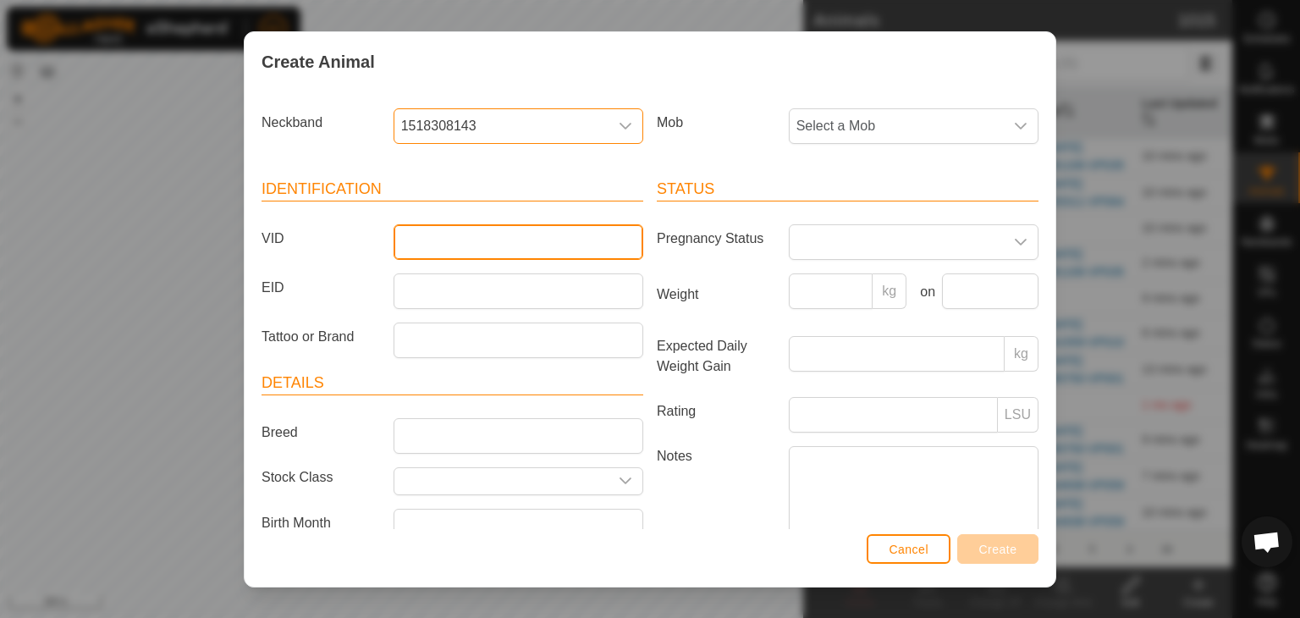
click at [437, 238] on input "VID" at bounding box center [518, 242] width 250 height 36
type input "308143"
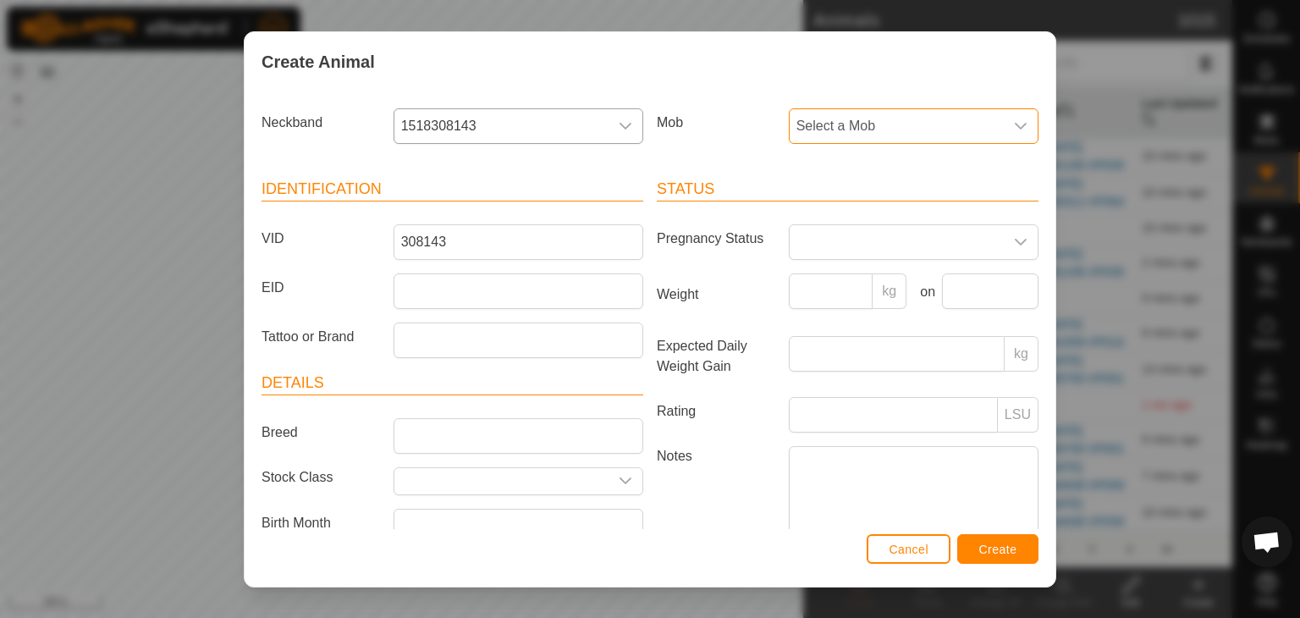
click at [886, 113] on span "Select a Mob" at bounding box center [896, 126] width 214 height 34
click at [833, 241] on li "browns orange" at bounding box center [912, 249] width 244 height 34
click at [1006, 549] on span "Create" at bounding box center [998, 549] width 38 height 14
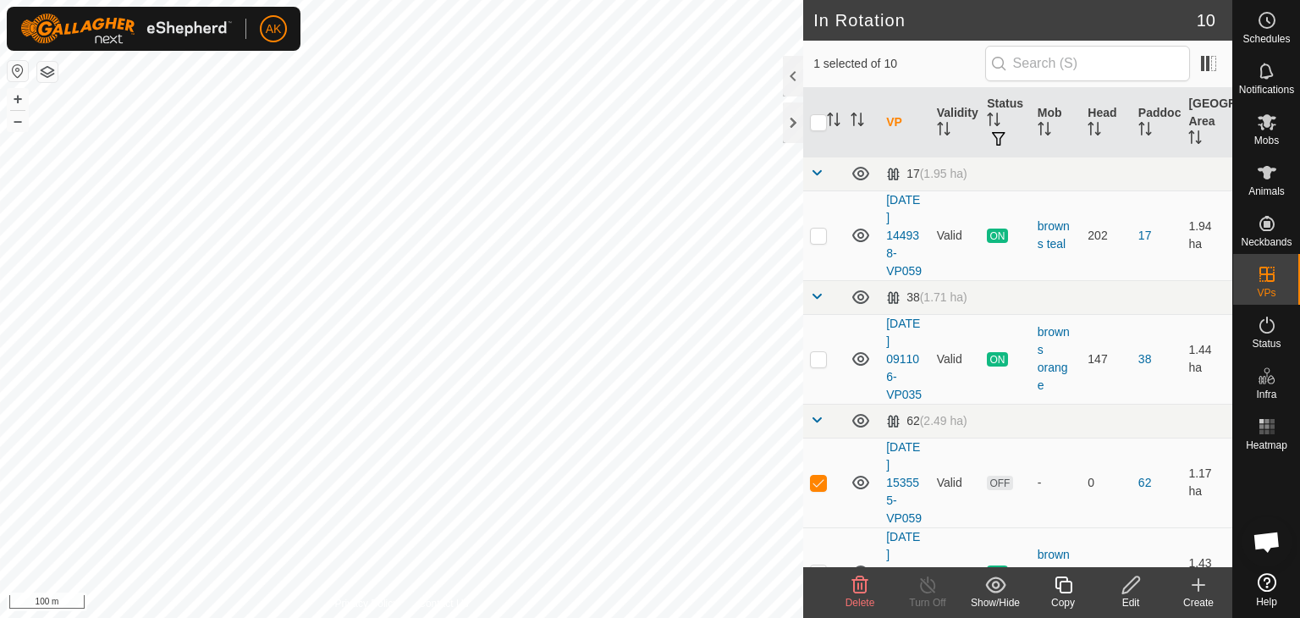
click at [863, 592] on icon at bounding box center [860, 584] width 16 height 17
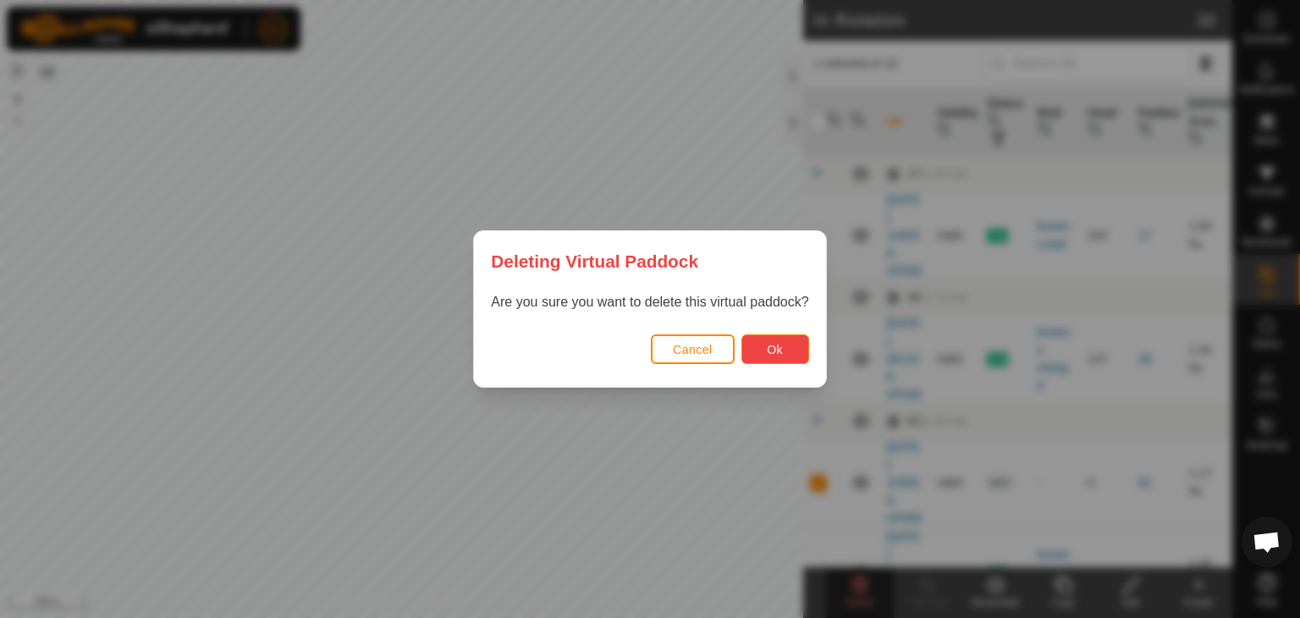
click at [798, 348] on button "Ok" at bounding box center [775, 349] width 68 height 30
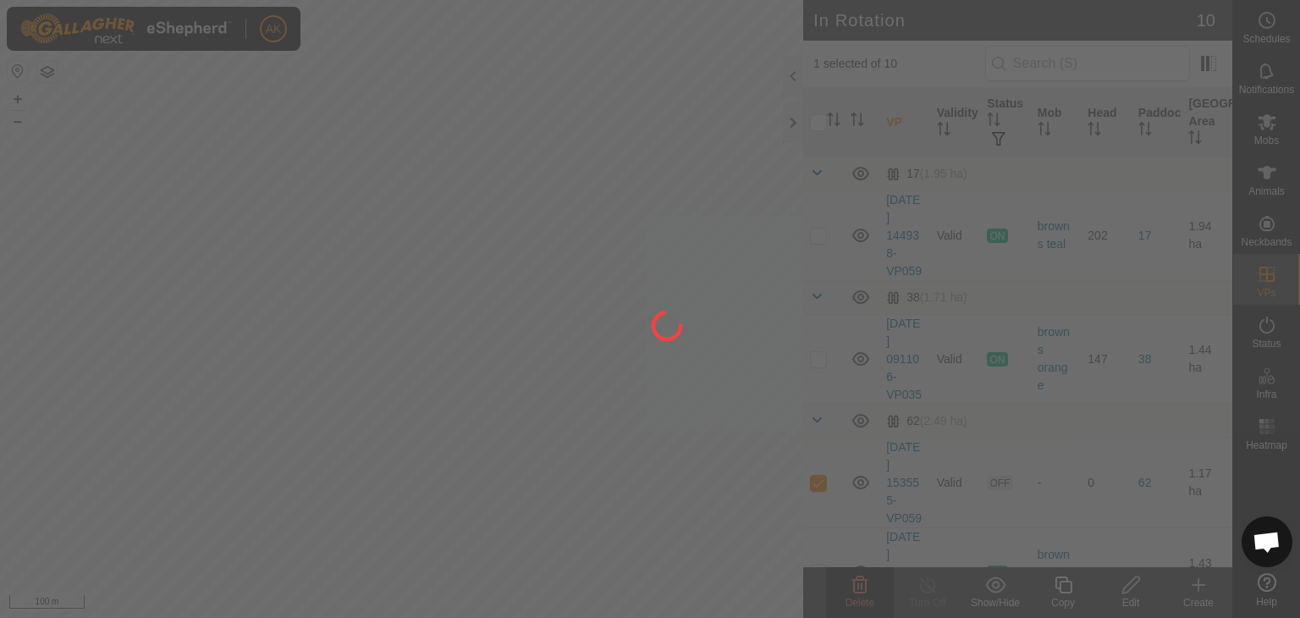
drag, startPoint x: 521, startPoint y: 433, endPoint x: 488, endPoint y: 322, distance: 116.5
click at [488, 322] on div at bounding box center [650, 309] width 1300 height 618
checkbox input "false"
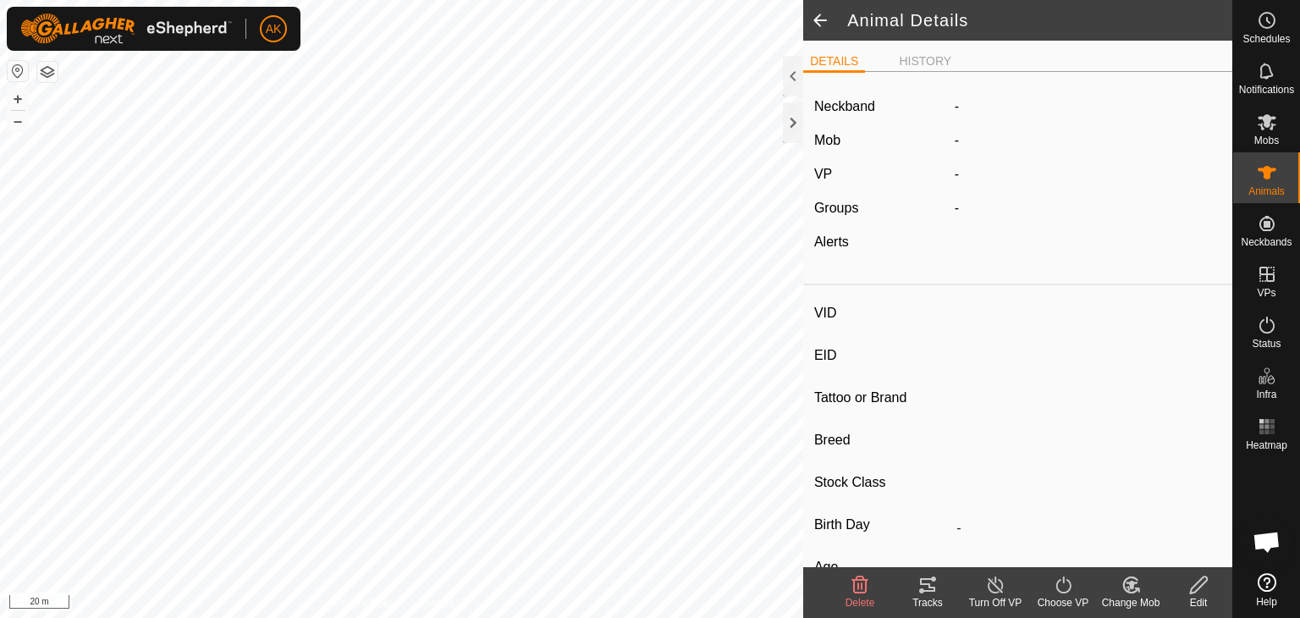
type input "407695"
type input "-"
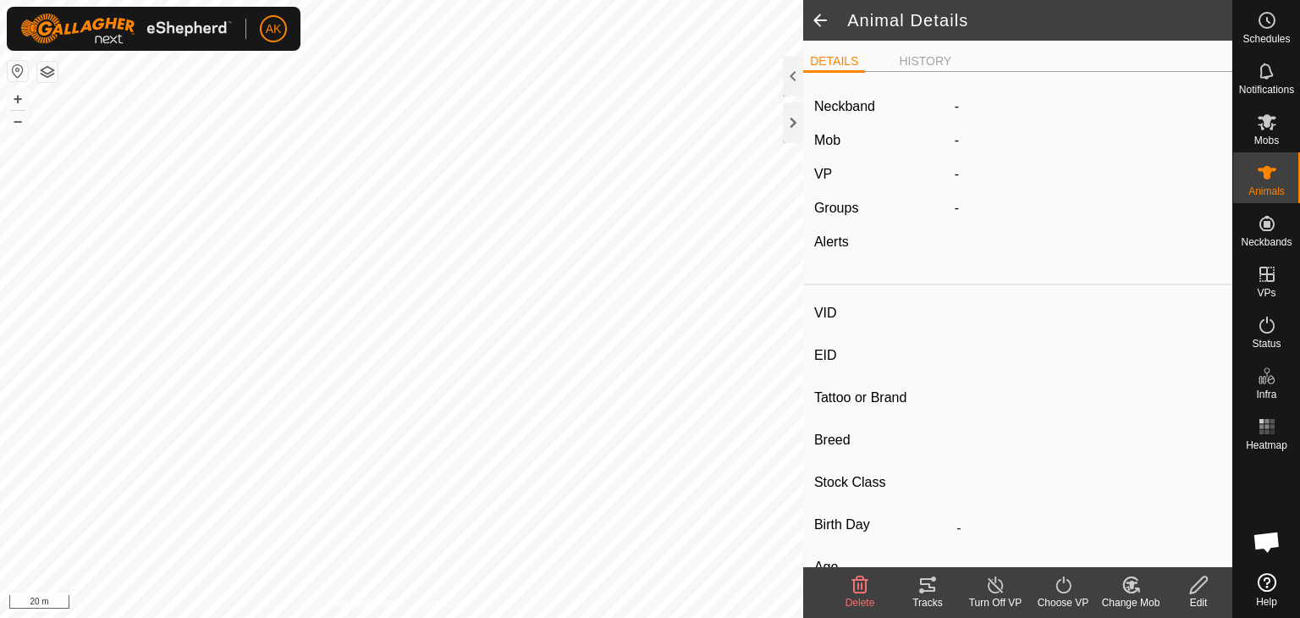
type input "0 kg"
type input "-"
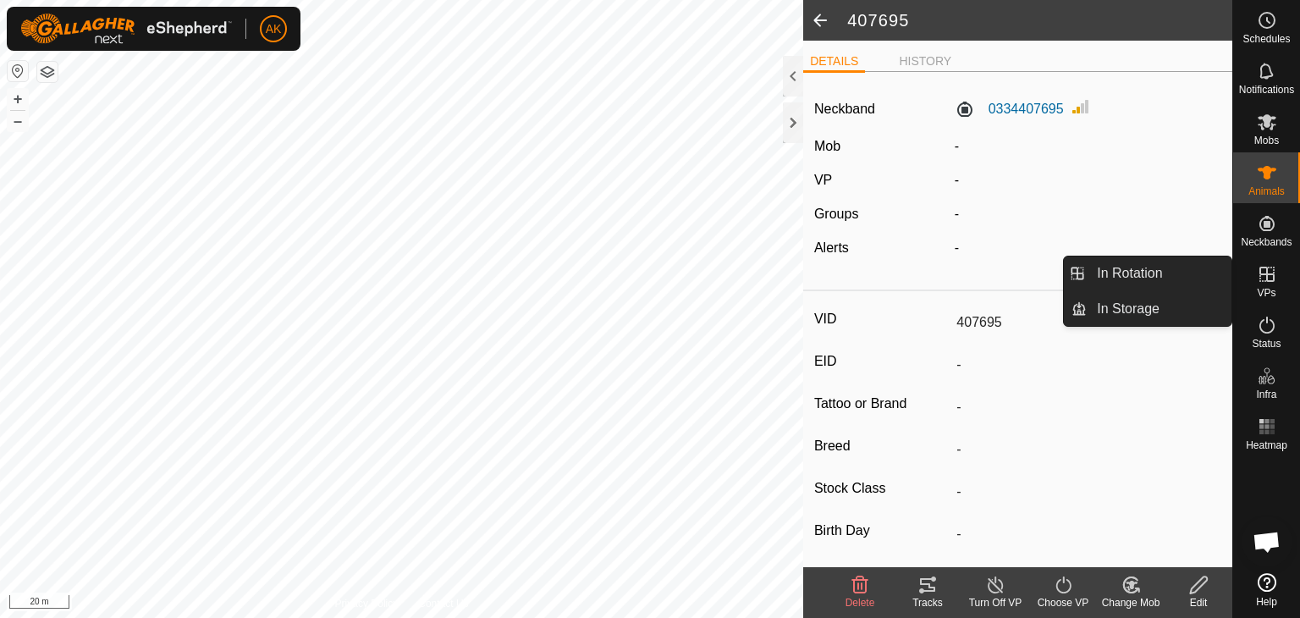
click at [1269, 274] on icon at bounding box center [1266, 274] width 15 height 15
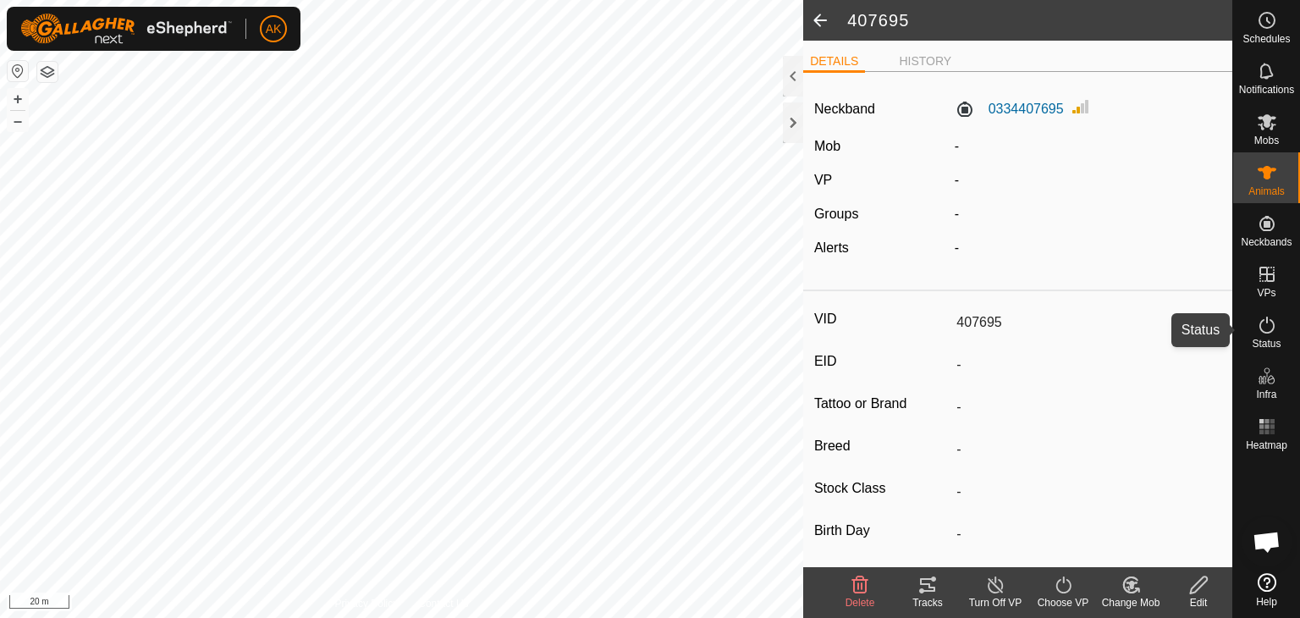
click at [1262, 327] on icon at bounding box center [1267, 325] width 20 height 20
